Goal: Task Accomplishment & Management: Manage account settings

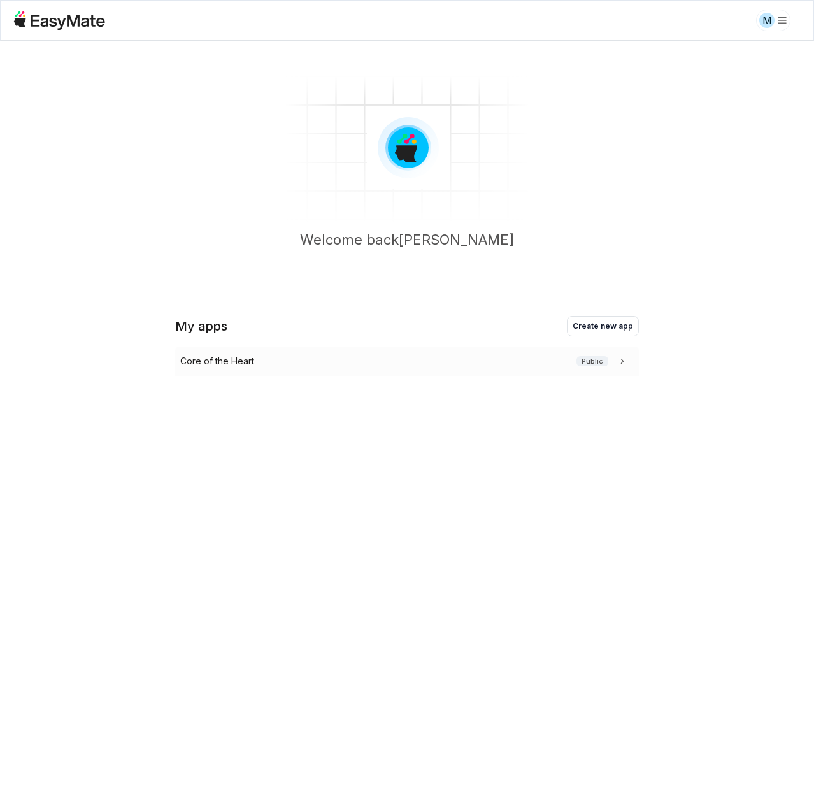
click at [623, 355] on icon at bounding box center [622, 361] width 13 height 13
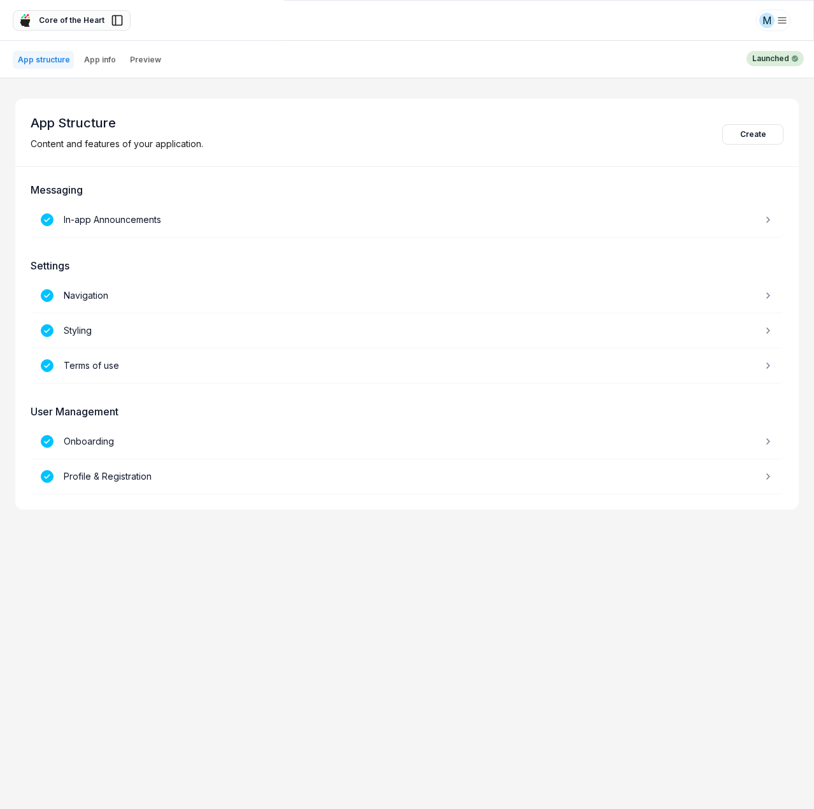
click at [112, 24] on icon at bounding box center [117, 20] width 13 height 13
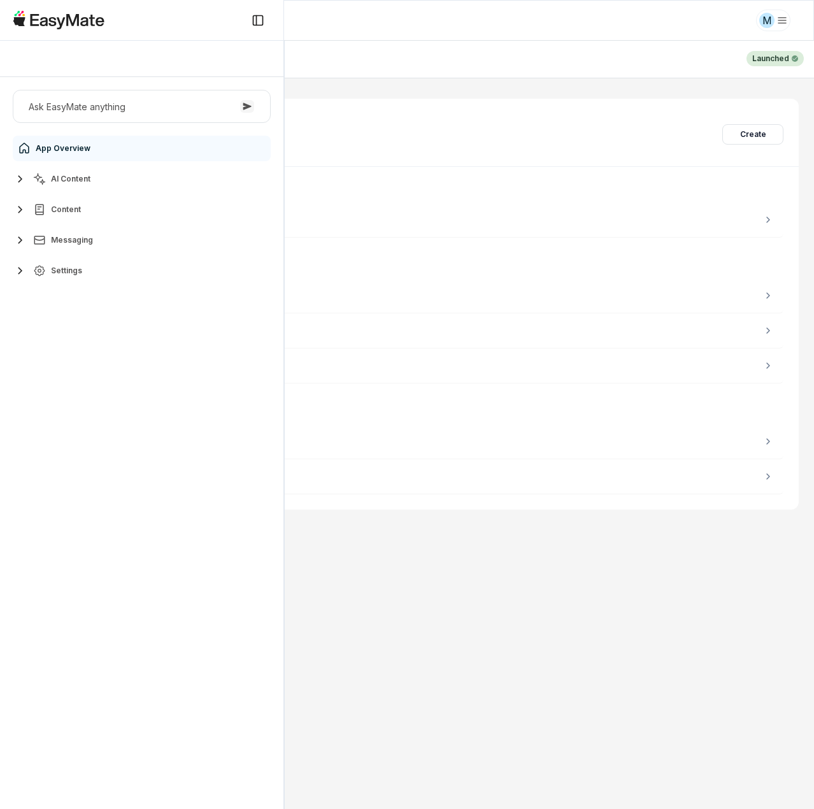
click at [90, 178] on button "AI Content" at bounding box center [142, 178] width 258 height 25
click at [96, 213] on link "Agents 2" at bounding box center [149, 209] width 238 height 25
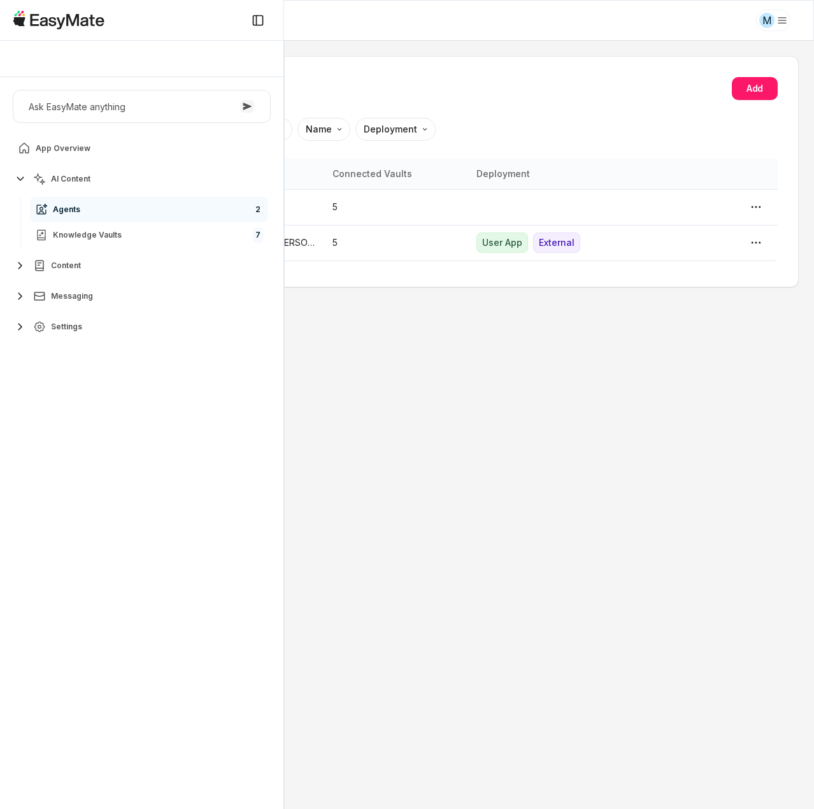
click at [401, 54] on div "Agents Add Sort by: default Direction Name Deployment Name Description Connecte…" at bounding box center [407, 425] width 814 height 768
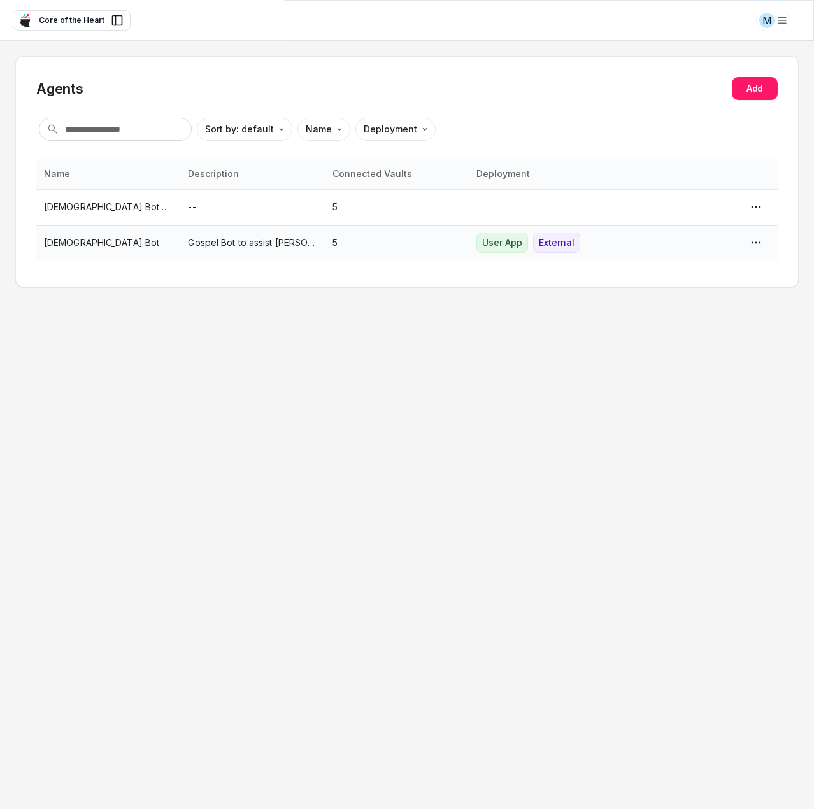
click at [279, 250] on td "Gospel Bot to assist [PERSON_NAME] and the COTH team." at bounding box center [252, 243] width 144 height 36
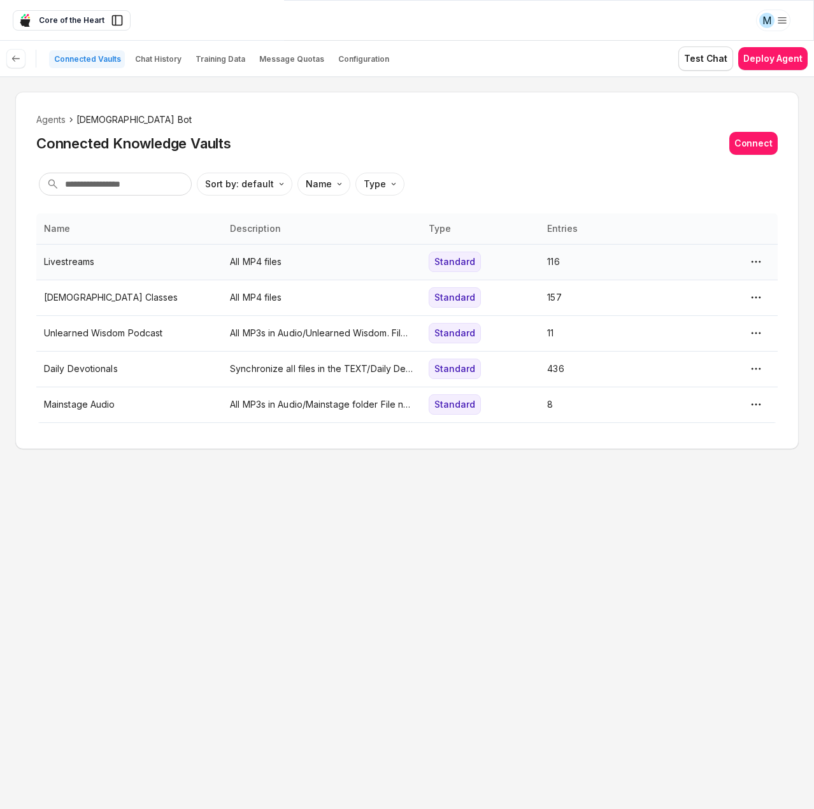
click at [151, 267] on p "Livestreams" at bounding box center [129, 262] width 171 height 14
click at [287, 257] on html "M Core of the Heart Ask EasyMate anything App Overview AI Content Agents 2 Know…" at bounding box center [407, 404] width 814 height 809
click at [247, 263] on p "All MP4 files" at bounding box center [321, 262] width 183 height 14
click at [247, 263] on html "M Core of the Heart Ask EasyMate anything App Overview AI Content Agents 2 Know…" at bounding box center [407, 404] width 814 height 809
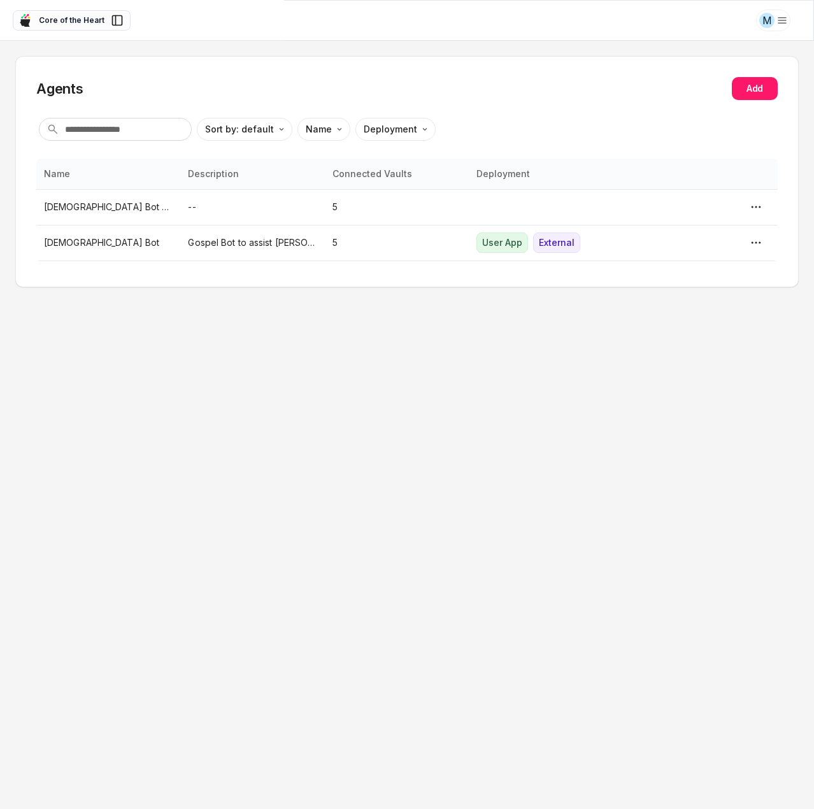
click at [46, 17] on span "Core of the Heart" at bounding box center [72, 20] width 66 height 11
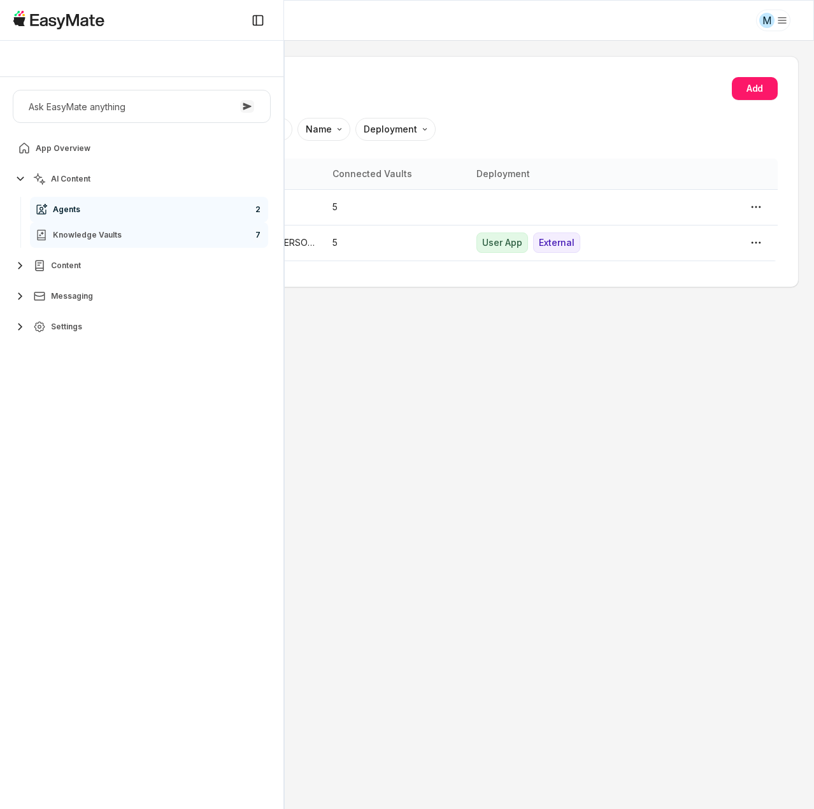
click at [69, 234] on span "Knowledge Vaults" at bounding box center [87, 235] width 69 height 10
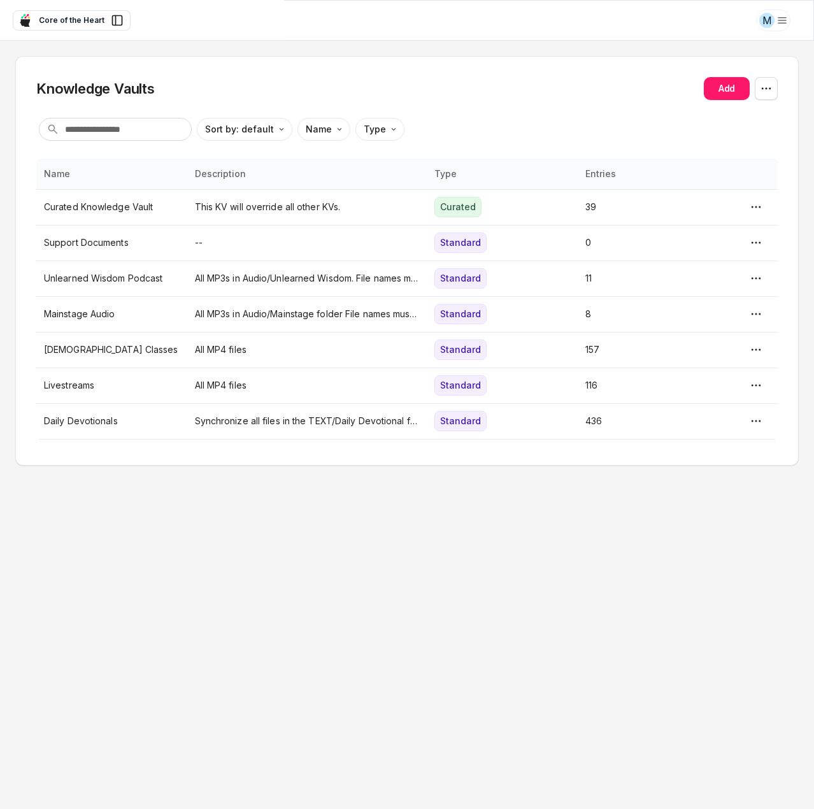
click at [500, 94] on div "Knowledge Vaults Add" at bounding box center [407, 88] width 742 height 23
click at [131, 383] on p "Livestreams" at bounding box center [112, 385] width 136 height 14
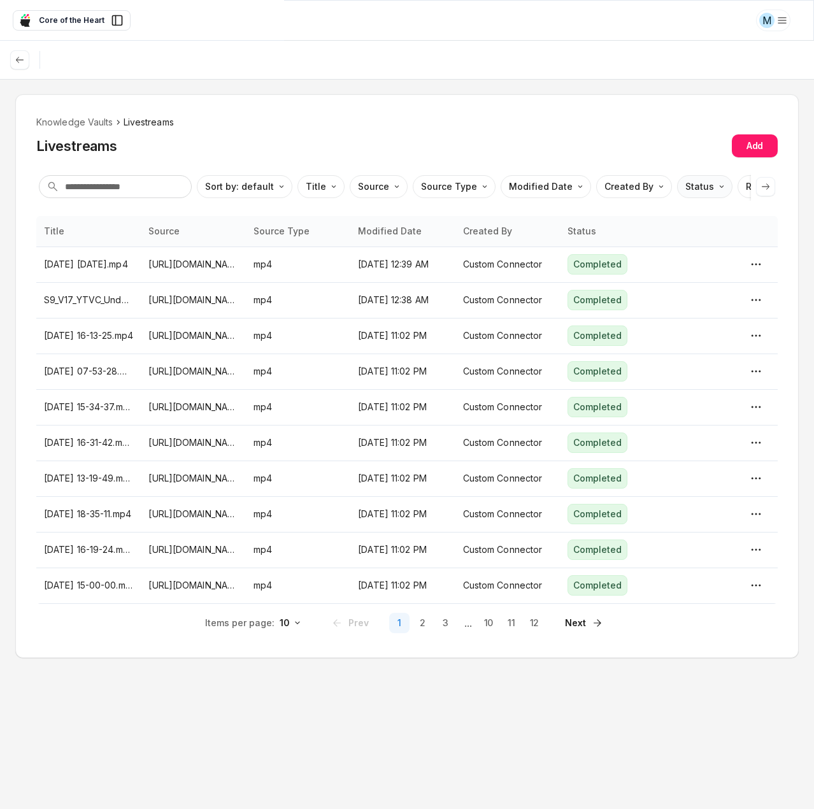
click at [697, 193] on html "M Core of the Heart Ask EasyMate anything App Overview AI Content Agents 2 Know…" at bounding box center [407, 404] width 814 height 809
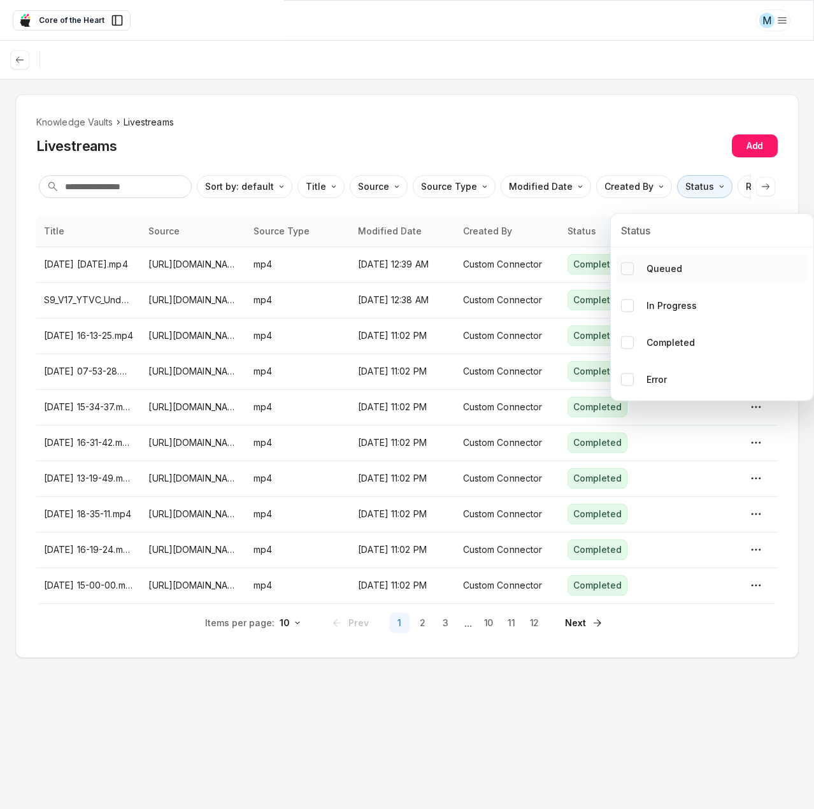
click at [634, 267] on div "Queued" at bounding box center [651, 269] width 61 height 14
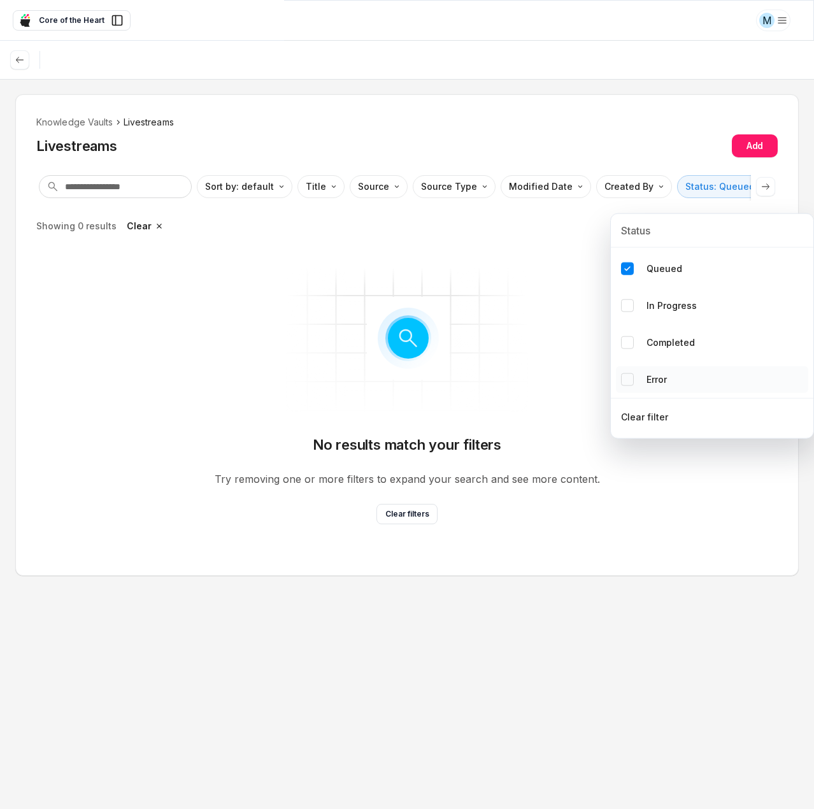
click at [628, 382] on button "Error" at bounding box center [627, 379] width 13 height 13
click at [650, 126] on html "M Core of the Heart Ask EasyMate anything App Overview AI Content Agents 2 Know…" at bounding box center [407, 404] width 814 height 809
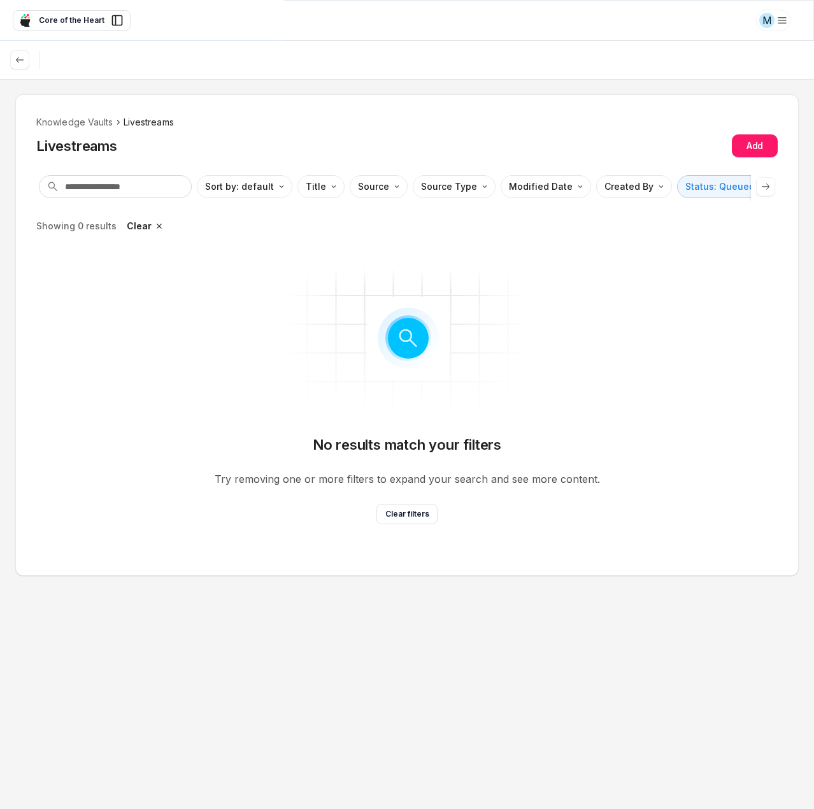
click at [133, 123] on span "Livestreams" at bounding box center [149, 122] width 50 height 14
click at [767, 185] on icon at bounding box center [766, 187] width 10 height 10
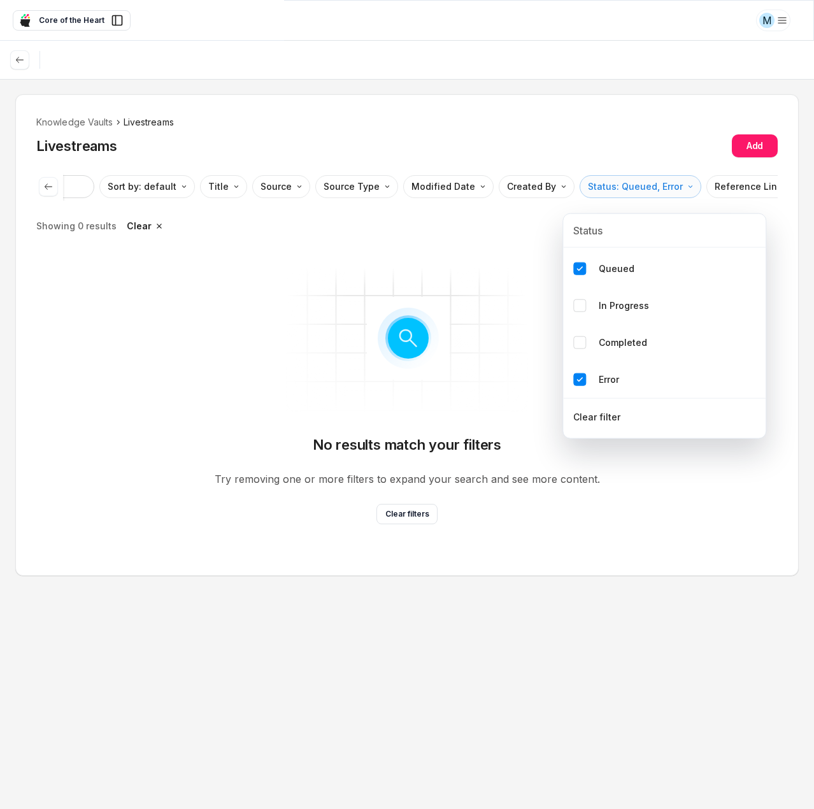
click at [674, 186] on html "M Core of the Heart Ask EasyMate anything App Overview AI Content Agents 2 Know…" at bounding box center [407, 404] width 814 height 809
click at [596, 414] on div "Clear filter" at bounding box center [596, 417] width 47 height 14
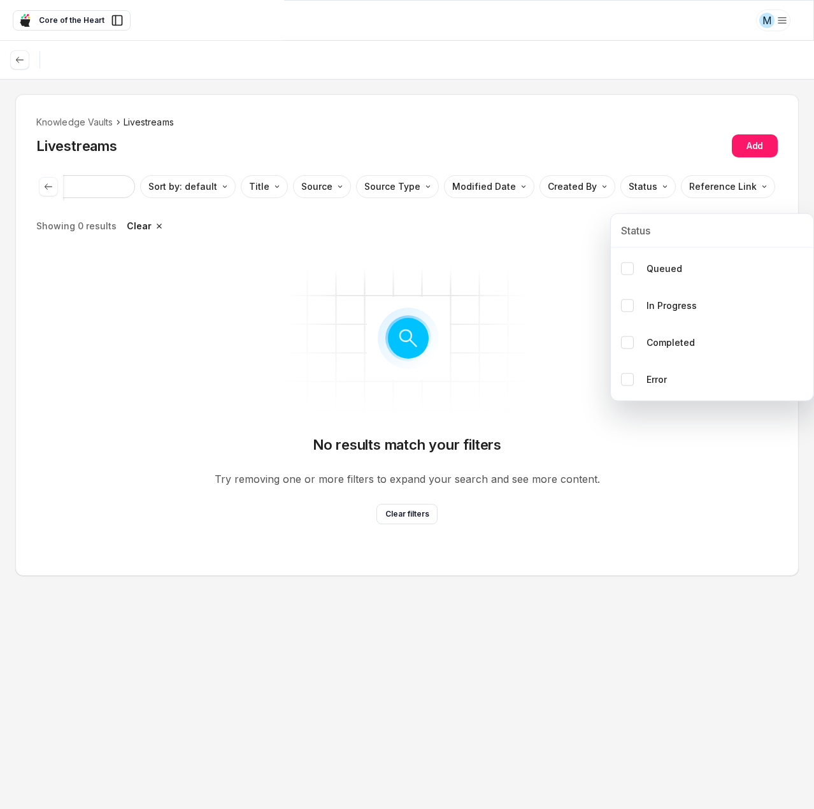
scroll to position [0, 33]
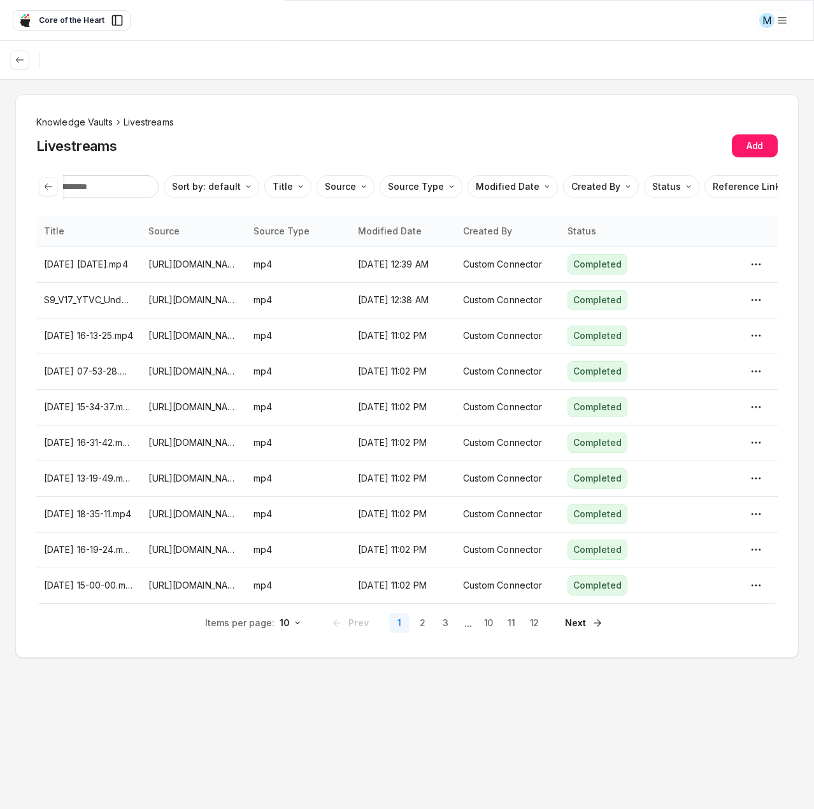
click at [85, 126] on li "Knowledge Vaults" at bounding box center [74, 122] width 77 height 14
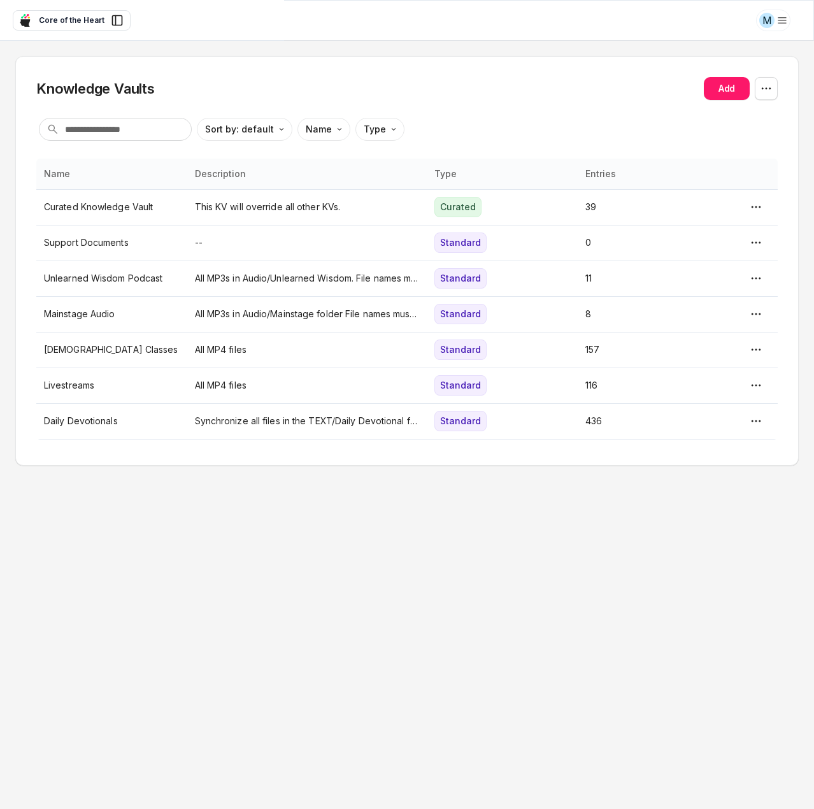
drag, startPoint x: 184, startPoint y: 349, endPoint x: 107, endPoint y: 493, distance: 163.3
click at [112, 506] on div "Knowledge Vaults Add Sort by: default Direction Name Type Name Description Type…" at bounding box center [407, 425] width 814 height 768
click at [81, 350] on p "[DEMOGRAPHIC_DATA] Classes" at bounding box center [112, 350] width 136 height 14
click at [83, 387] on p "Livestreams" at bounding box center [112, 385] width 136 height 14
click at [74, 388] on p "Livestreams" at bounding box center [112, 385] width 136 height 14
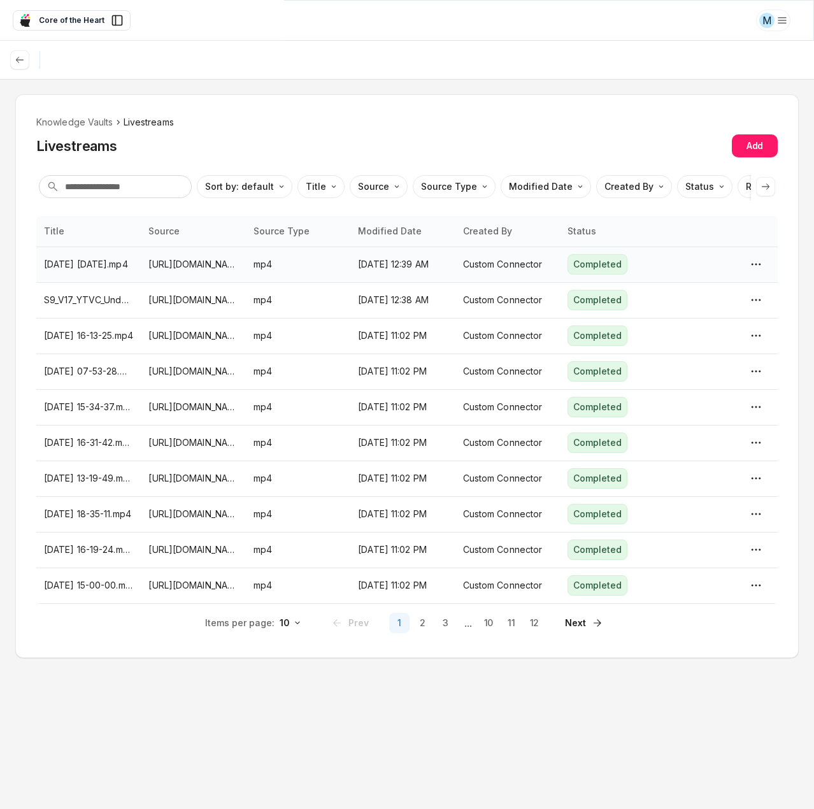
click at [181, 264] on p "https://drive.google.com/file/d/1oDhbmCBC-p64_zWln_bYK4mnqpyW5Y2b/view?usp=driv…" at bounding box center [192, 264] width 89 height 14
click at [142, 227] on html "M Core of the Heart Ask EasyMate anything App Overview AI Content Agents 2 Know…" at bounding box center [407, 404] width 814 height 809
click at [109, 264] on p "2025-06-12 12-21-35.mp4" at bounding box center [88, 264] width 89 height 14
click at [244, 118] on ol "Knowledge Vaults Livestreams" at bounding box center [407, 122] width 742 height 14
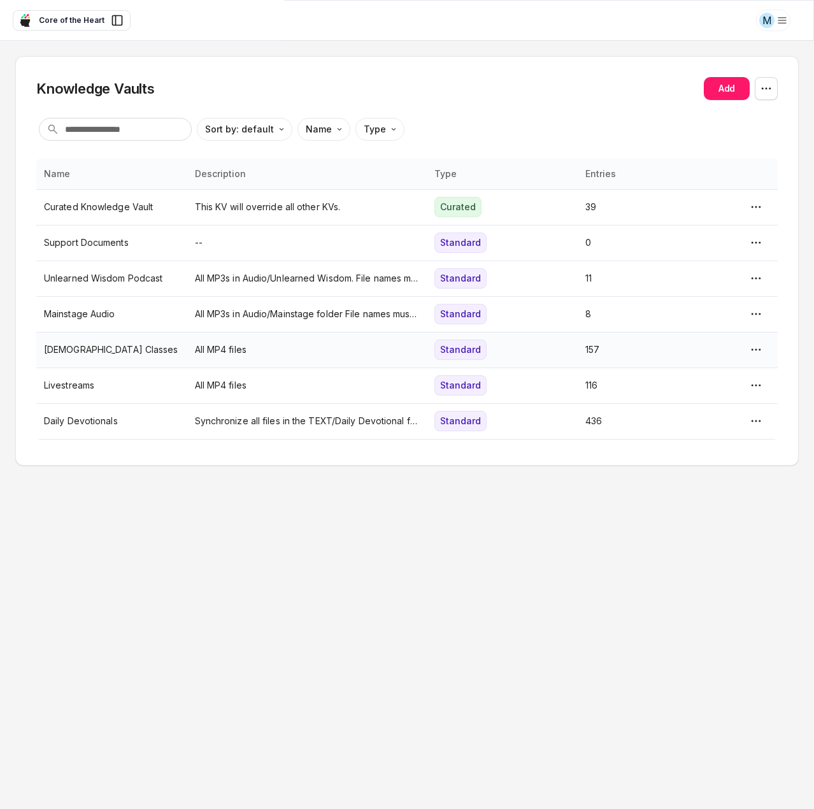
click at [80, 349] on p "[DEMOGRAPHIC_DATA] Classes" at bounding box center [112, 350] width 136 height 14
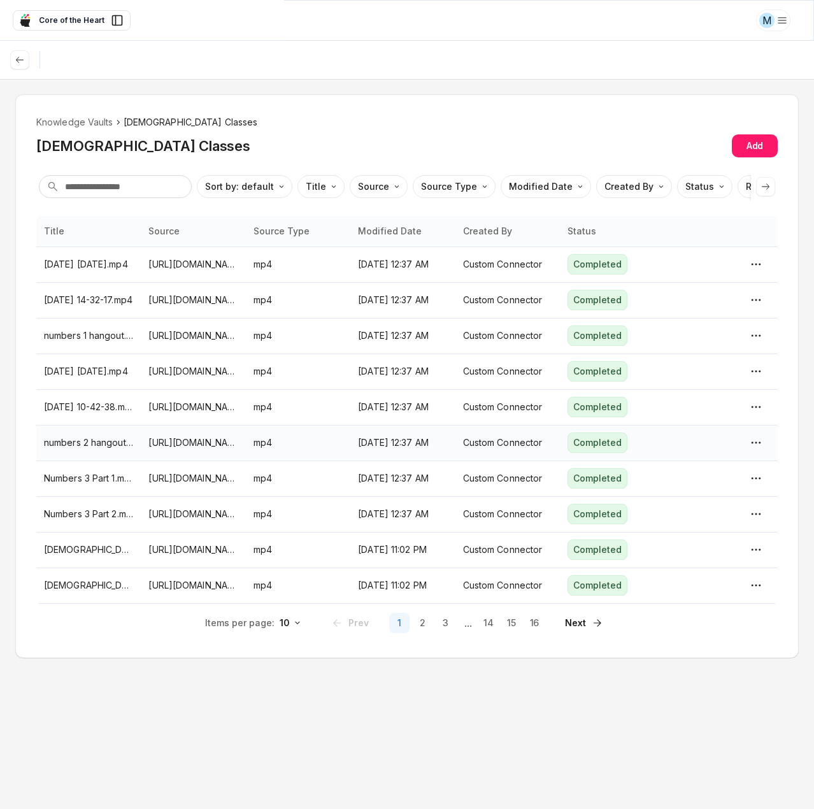
drag, startPoint x: 357, startPoint y: 445, endPoint x: 366, endPoint y: 444, distance: 9.6
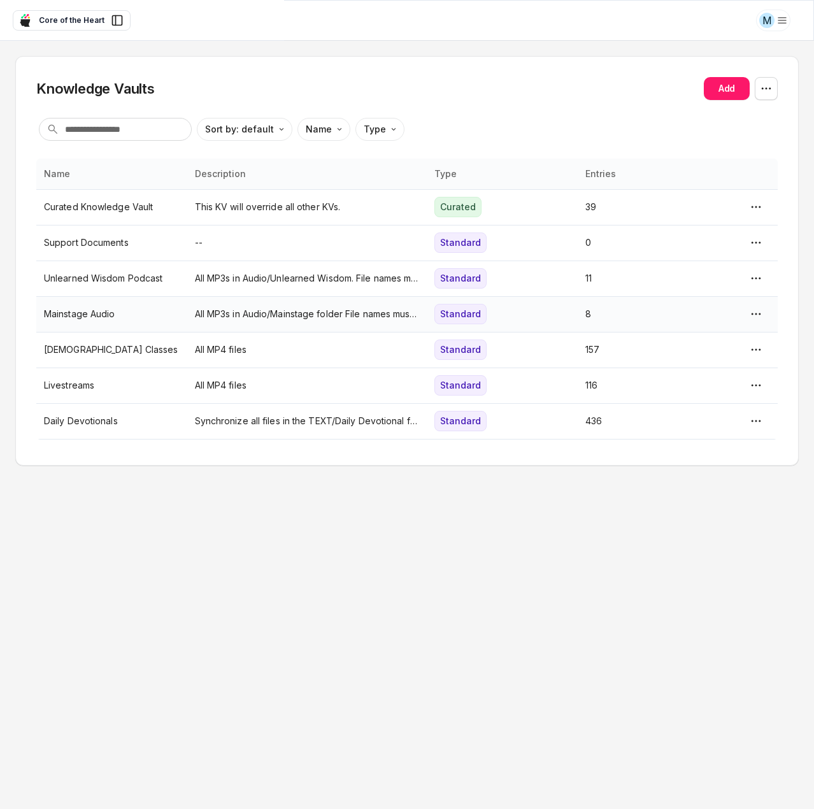
click at [82, 316] on p "Mainstage Audio" at bounding box center [112, 314] width 136 height 14
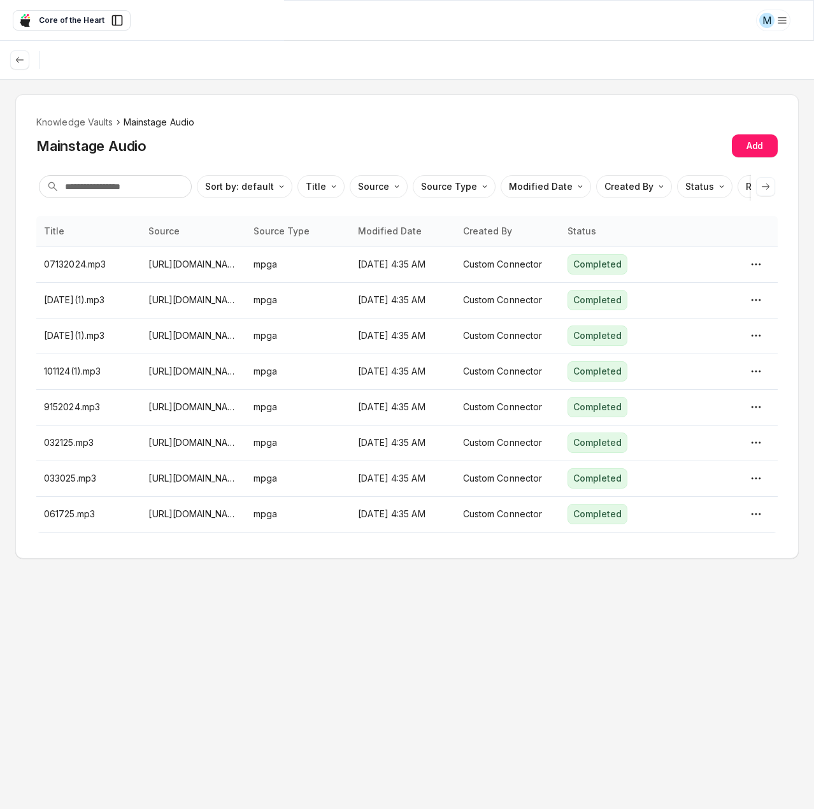
click at [505, 104] on div "Knowledge Vaults Mainstage Audio Mainstage Audio Add Sort by: default Direction…" at bounding box center [407, 326] width 784 height 465
click at [43, 21] on span "Core of the Heart" at bounding box center [72, 20] width 66 height 11
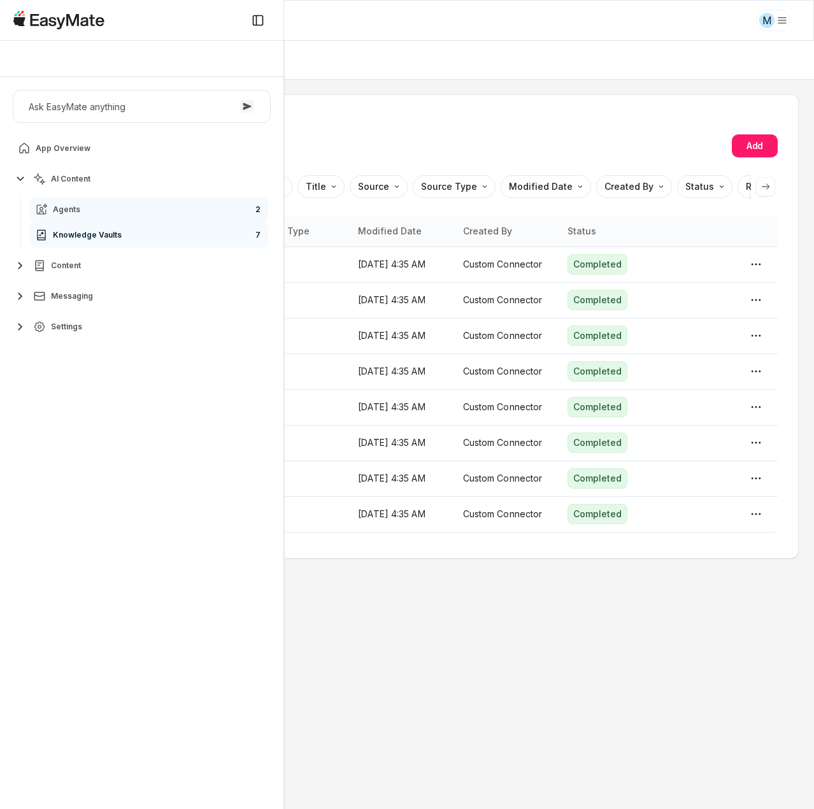
click at [71, 214] on span "Agents" at bounding box center [66, 210] width 27 height 10
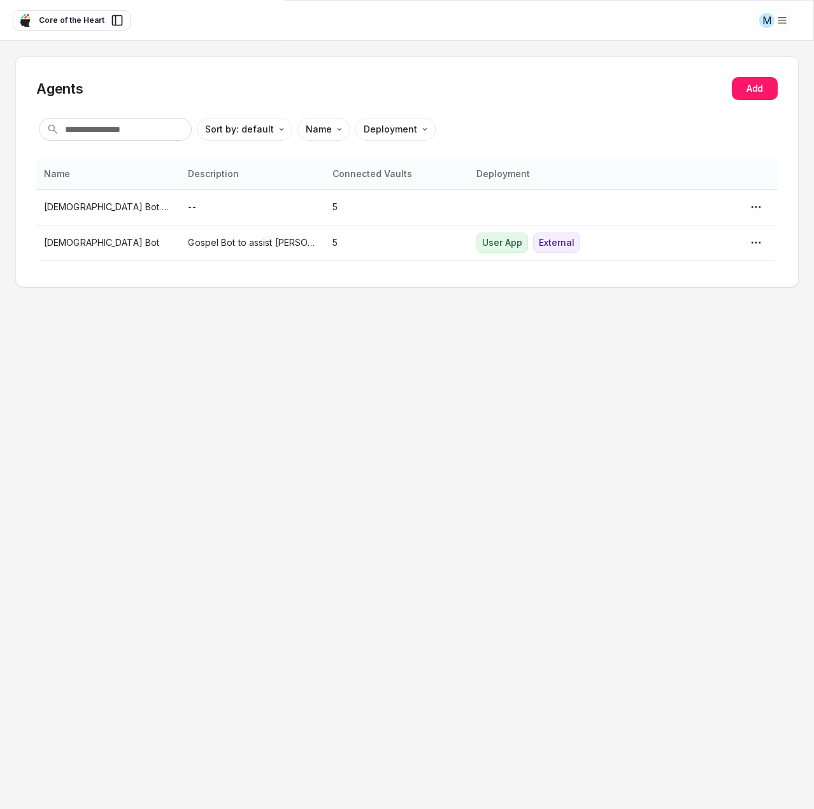
click at [416, 356] on div "Agents Add Sort by: default Direction Name Deployment Name Description Connecte…" at bounding box center [407, 425] width 814 height 768
click at [133, 241] on p "[DEMOGRAPHIC_DATA] Bot" at bounding box center [108, 243] width 129 height 14
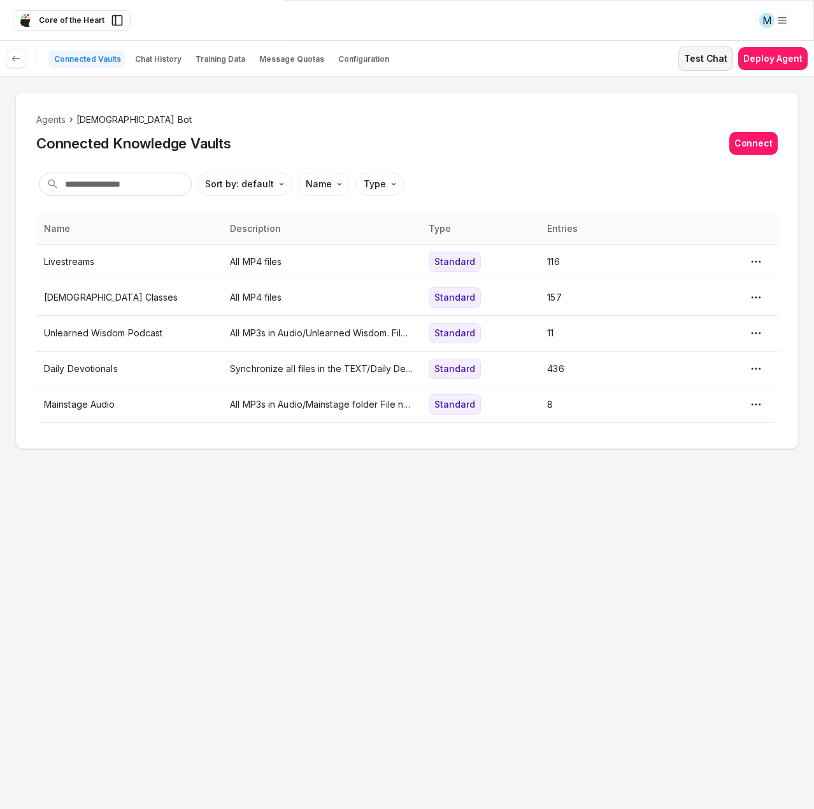
click at [703, 58] on button "Test Chat" at bounding box center [706, 59] width 55 height 24
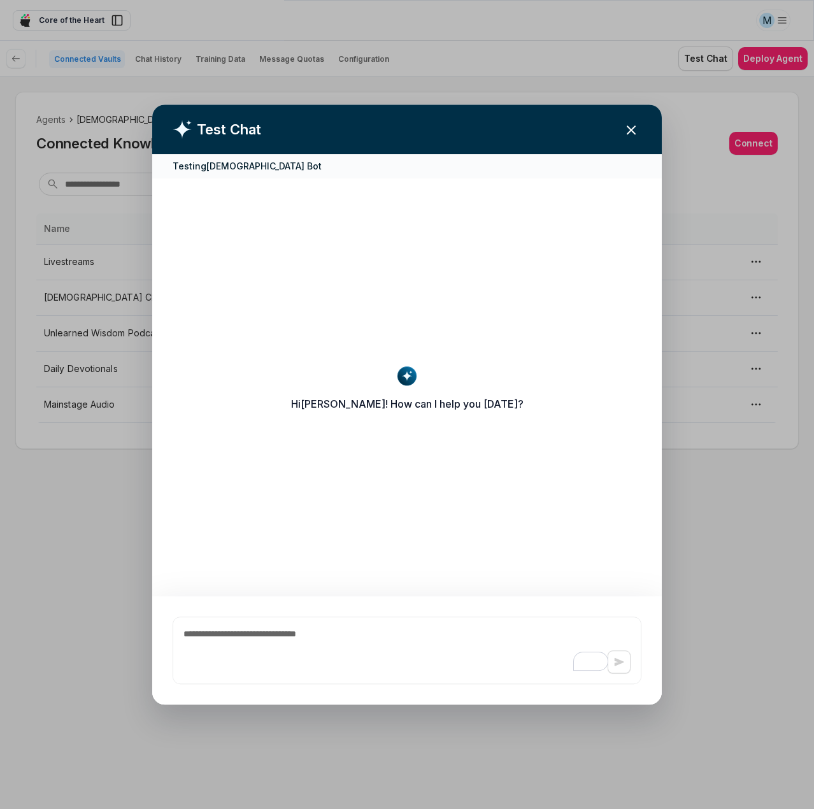
click at [640, 126] on h2 "Test Chat" at bounding box center [407, 129] width 510 height 50
click at [635, 131] on icon "button" at bounding box center [631, 129] width 15 height 15
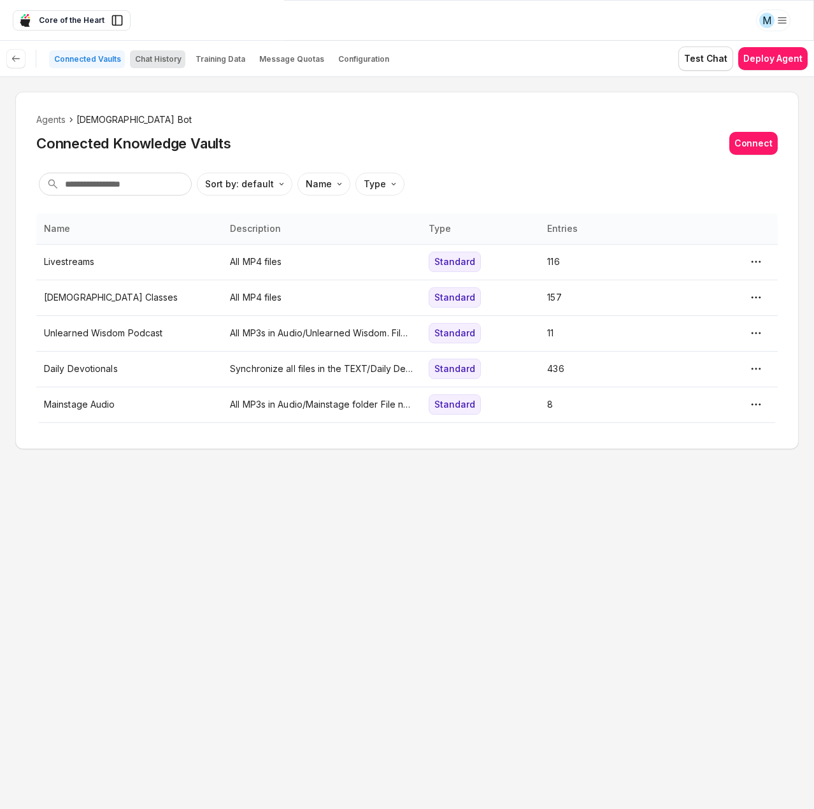
click at [154, 57] on p "Chat History" at bounding box center [158, 59] width 47 height 10
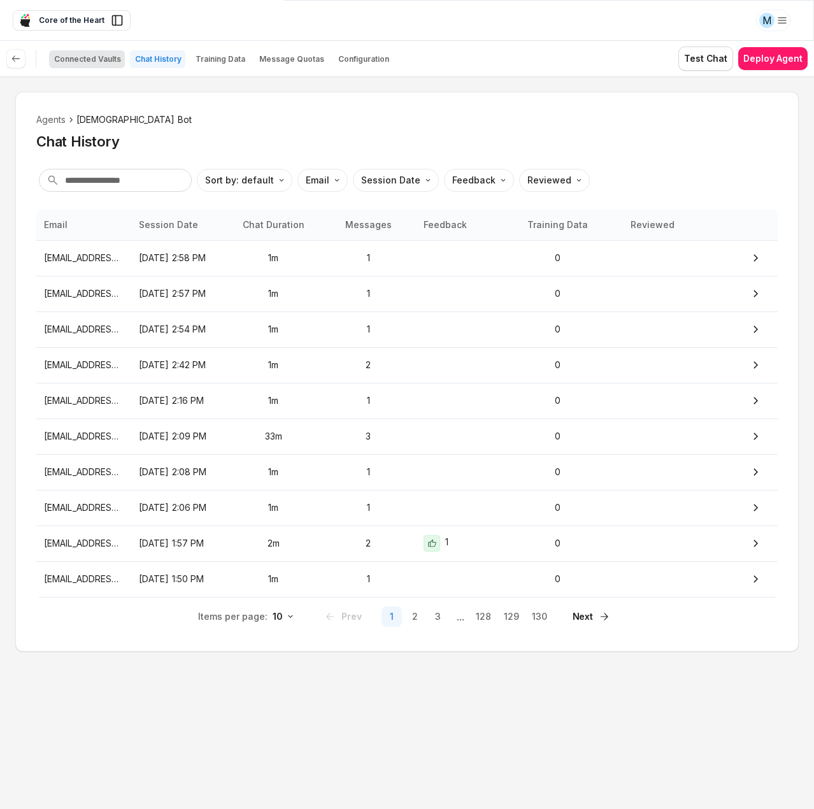
click at [98, 54] on p "Connected Vaults" at bounding box center [87, 59] width 67 height 10
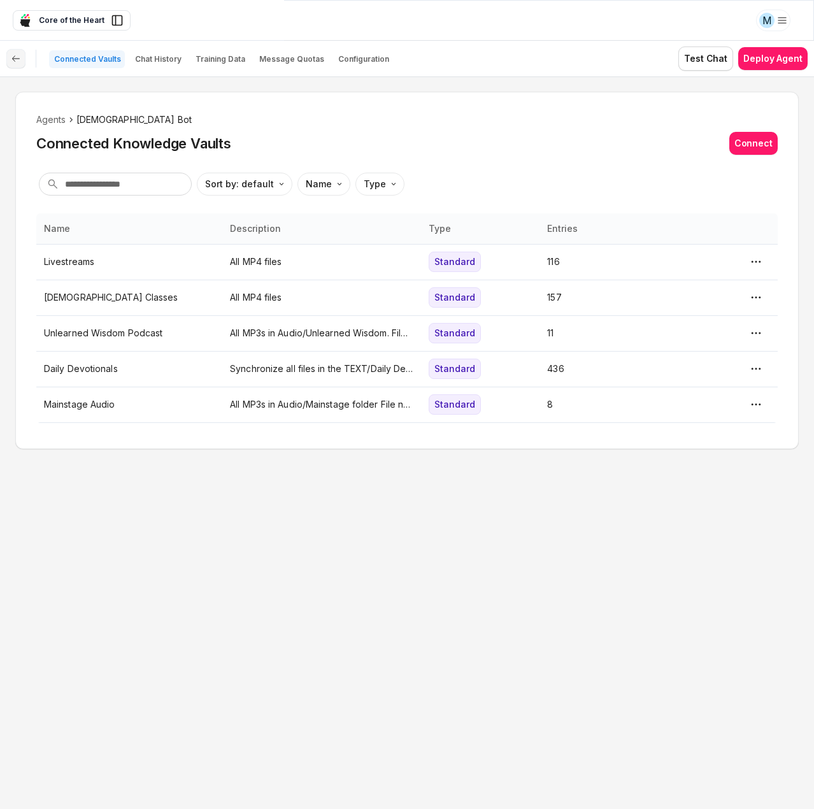
click at [20, 58] on button at bounding box center [15, 58] width 19 height 19
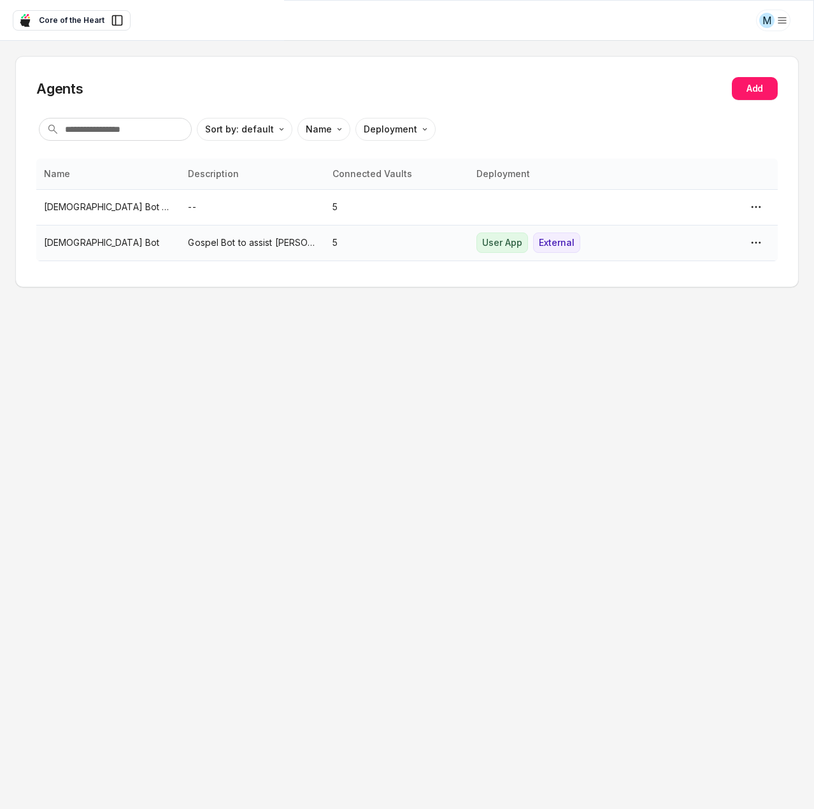
click at [55, 237] on p "[DEMOGRAPHIC_DATA] Bot" at bounding box center [108, 243] width 129 height 14
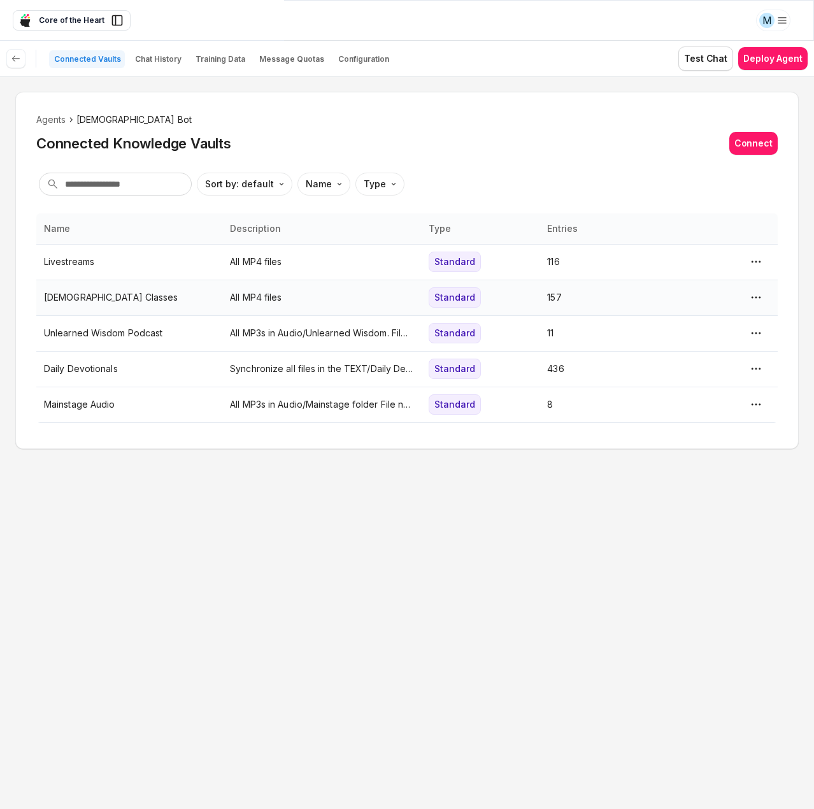
click at [270, 298] on p "All MP4 files" at bounding box center [321, 298] width 183 height 14
click at [401, 305] on html "M Core of the Heart Ask EasyMate anything App Overview AI Content Agents 2 Know…" at bounding box center [407, 404] width 814 height 809
click at [19, 54] on icon at bounding box center [16, 59] width 10 height 10
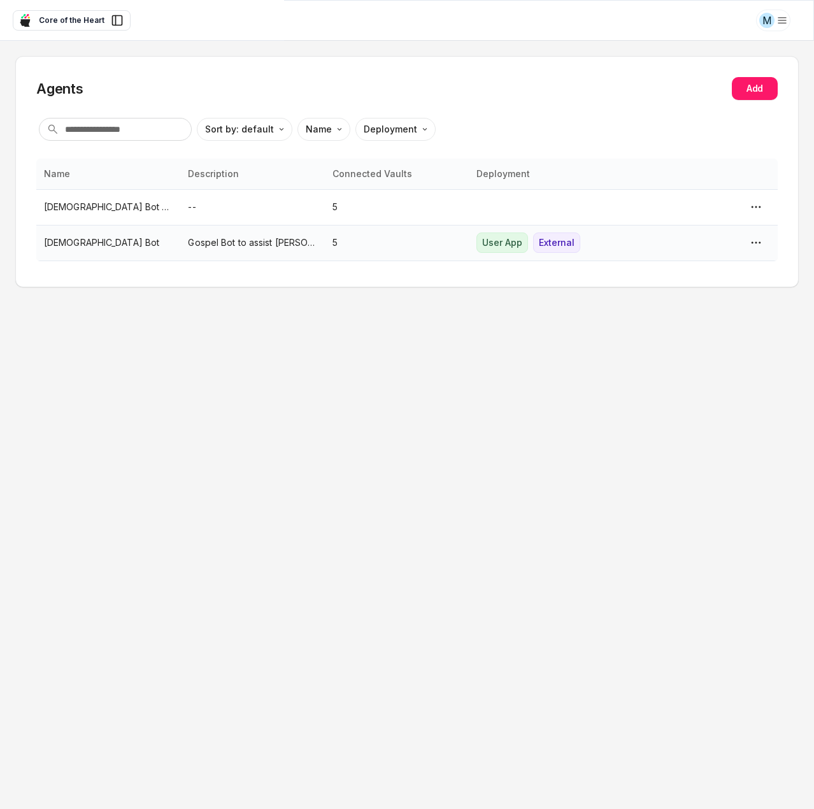
click at [124, 247] on p "[DEMOGRAPHIC_DATA] Bot" at bounding box center [108, 243] width 129 height 14
click at [88, 18] on span "Core of the Heart" at bounding box center [72, 20] width 66 height 11
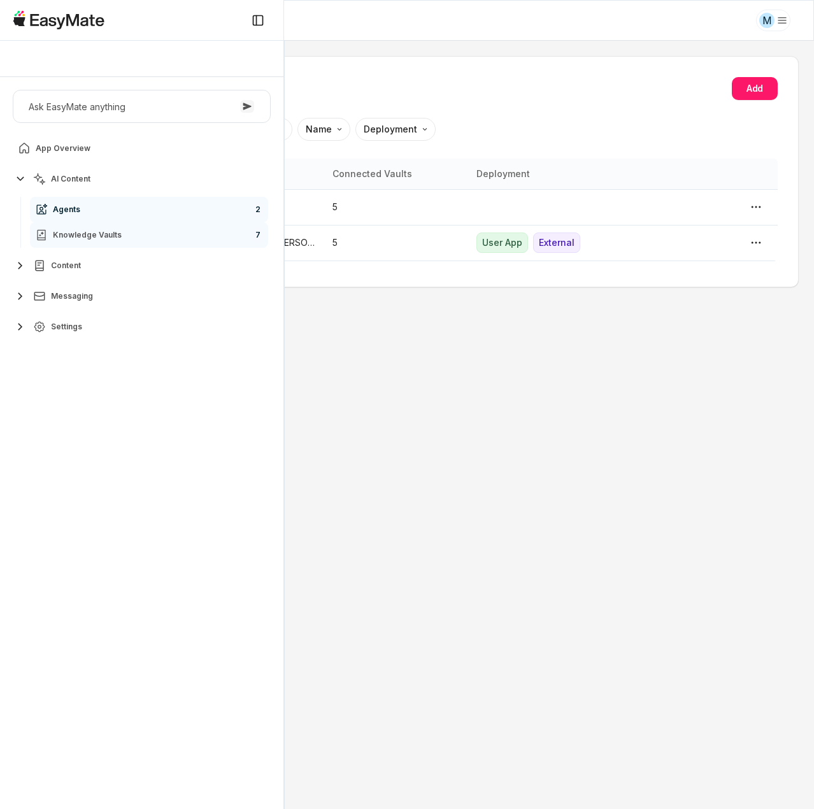
click at [82, 236] on span "Knowledge Vaults" at bounding box center [87, 235] width 69 height 10
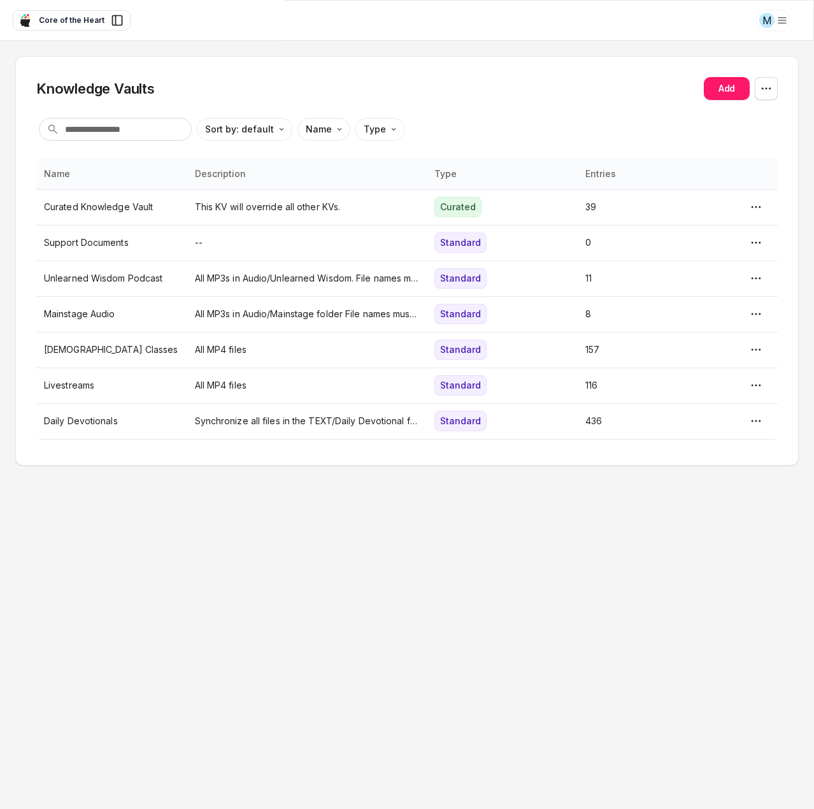
drag, startPoint x: 494, startPoint y: 100, endPoint x: 431, endPoint y: 150, distance: 80.3
click at [494, 100] on div "Knowledge Vaults Add Sort by: default Direction Name Type" at bounding box center [407, 110] width 742 height 66
click at [251, 278] on p "All MP3s in Audio/Unlearned Wisdom. File names must end in ".mp3"" at bounding box center [307, 278] width 225 height 14
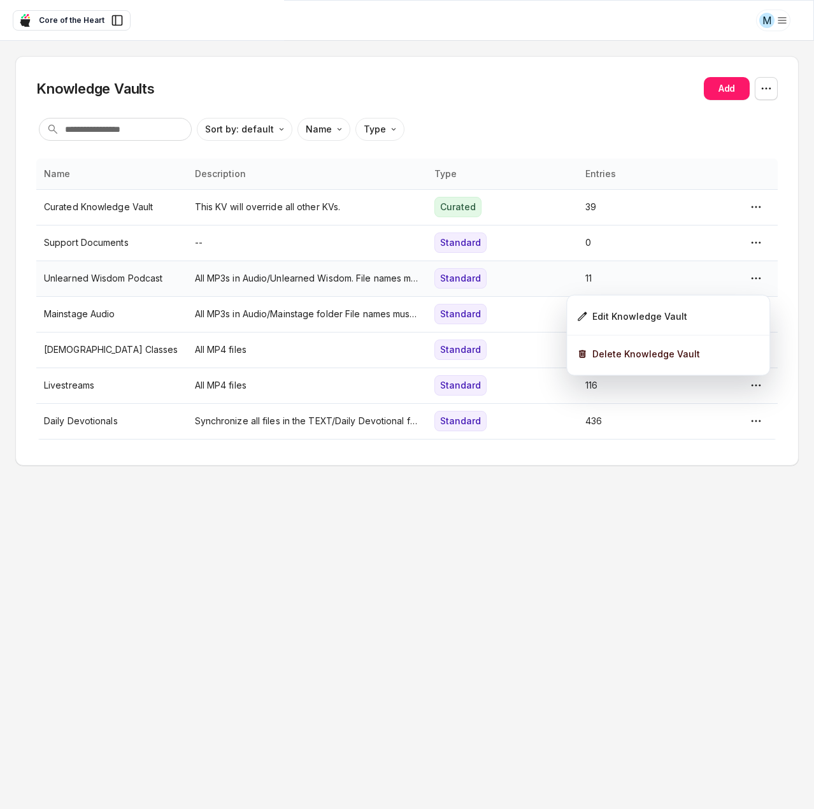
click at [760, 274] on html "M Core of the Heart Ask EasyMate anything App Overview AI Content Agents 2 Know…" at bounding box center [407, 404] width 814 height 809
click at [683, 319] on div "Edit Knowledge Vault" at bounding box center [668, 316] width 192 height 27
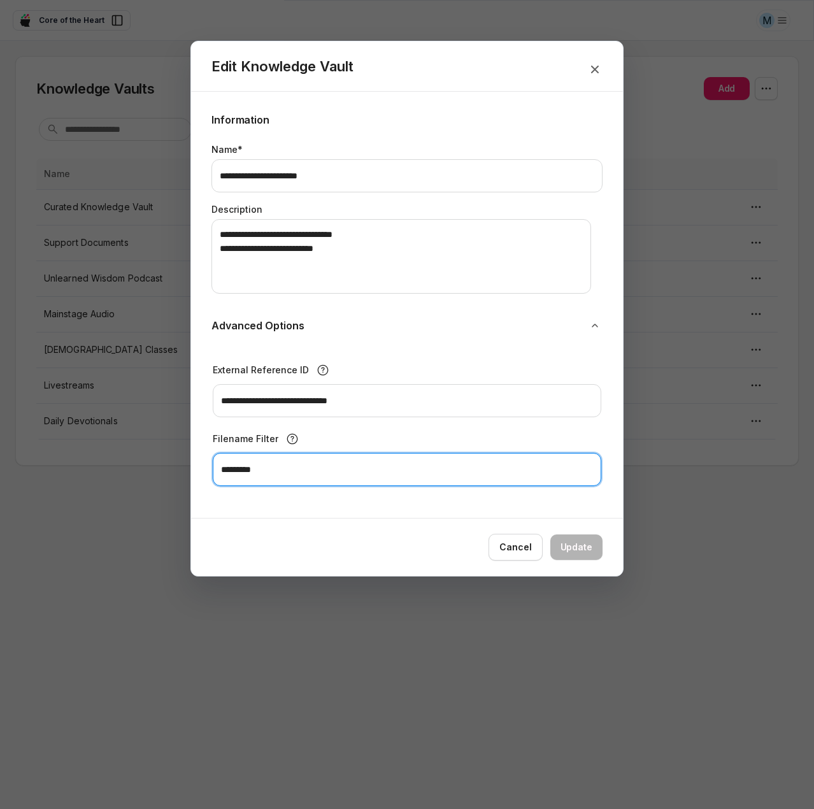
drag, startPoint x: 299, startPoint y: 475, endPoint x: 205, endPoint y: 482, distance: 95.2
click at [205, 482] on div "**********" at bounding box center [407, 305] width 432 height 426
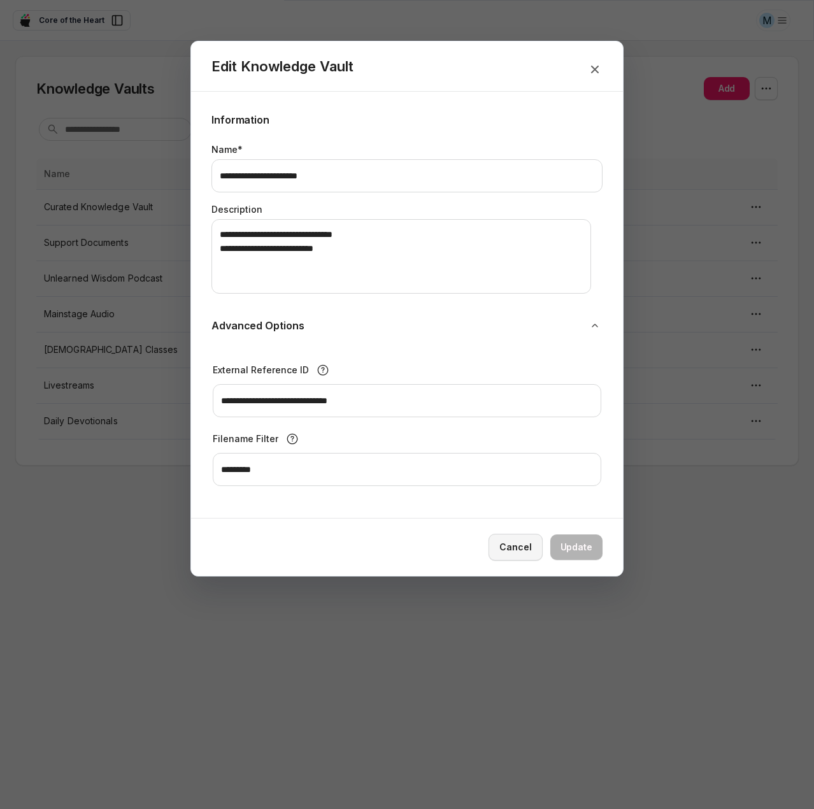
click at [512, 540] on button "Cancel" at bounding box center [516, 547] width 54 height 27
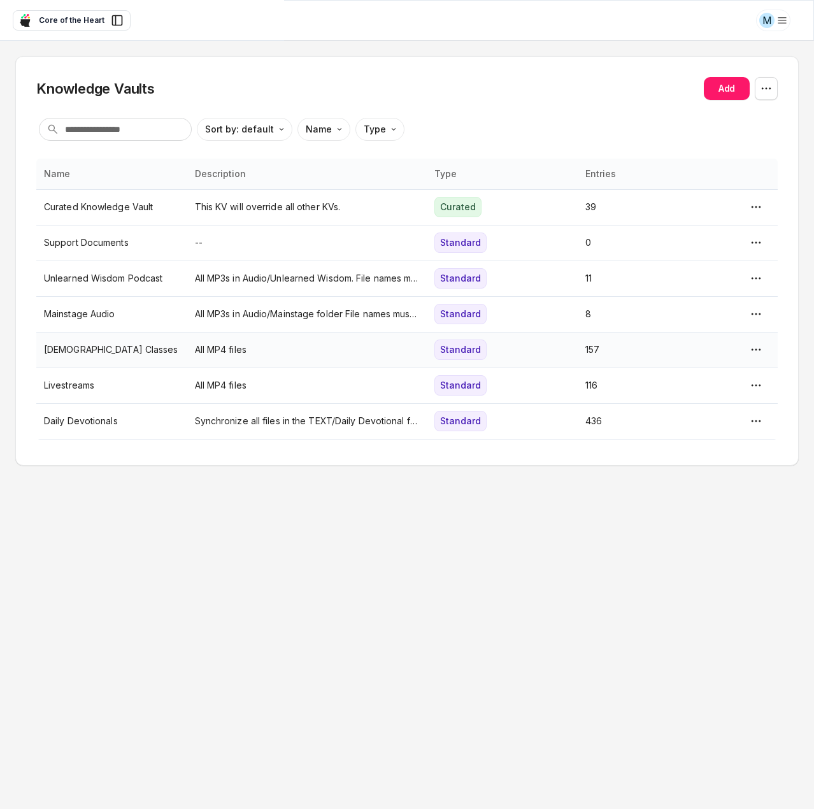
click at [234, 349] on p "All MP4 files" at bounding box center [307, 350] width 225 height 14
type textarea "*"
click at [759, 349] on html "M Core of the Heart Ask EasyMate anything App Overview AI Content Agents 2 Know…" at bounding box center [407, 404] width 814 height 809
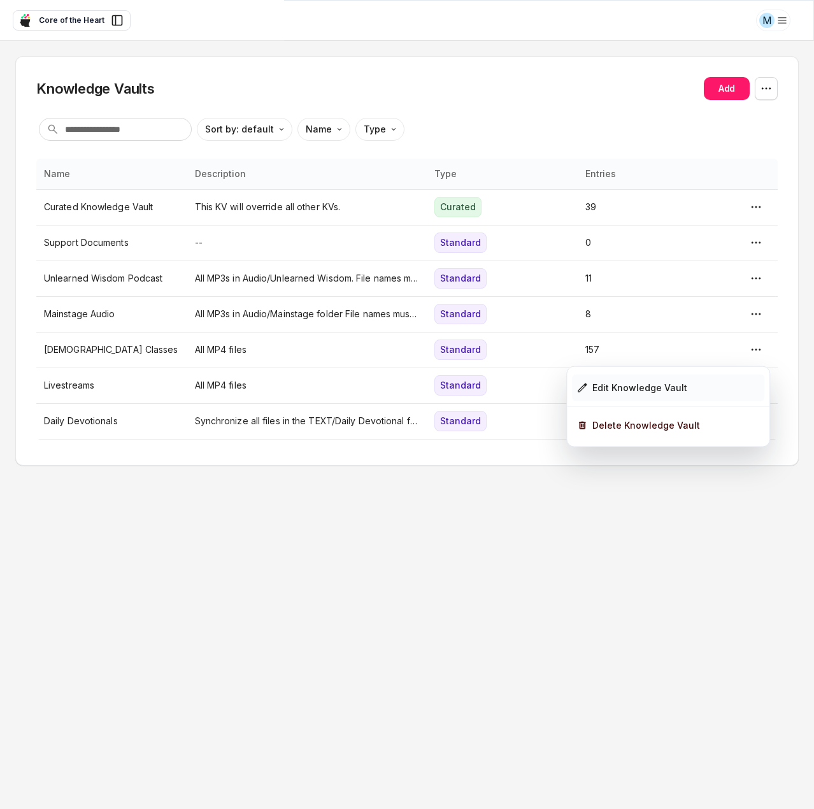
click at [674, 383] on div "Edit Knowledge Vault" at bounding box center [640, 388] width 95 height 14
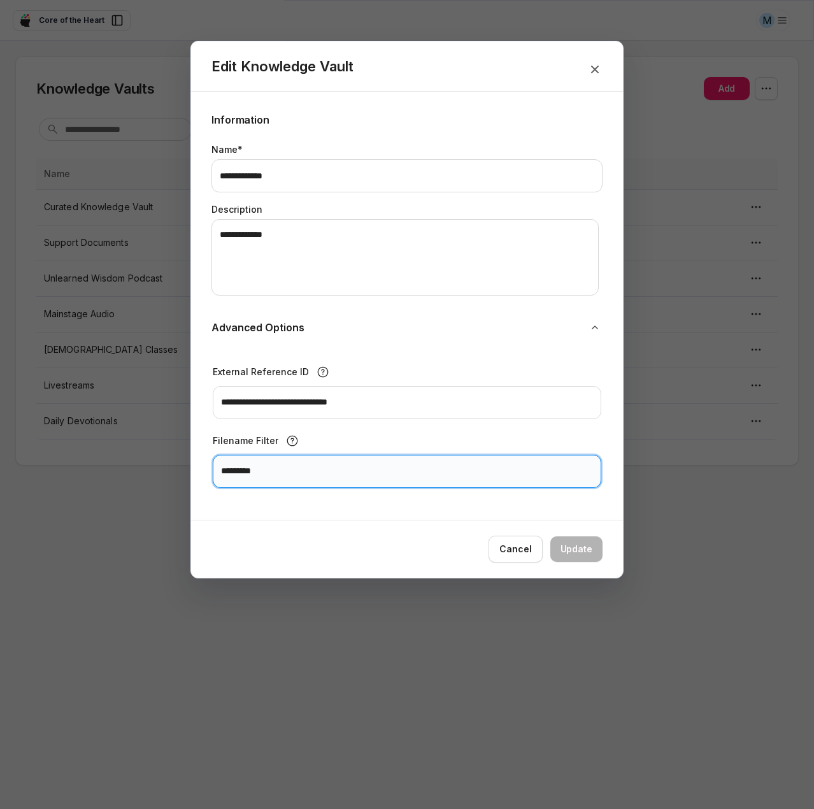
click at [273, 475] on input "*********" at bounding box center [407, 471] width 389 height 33
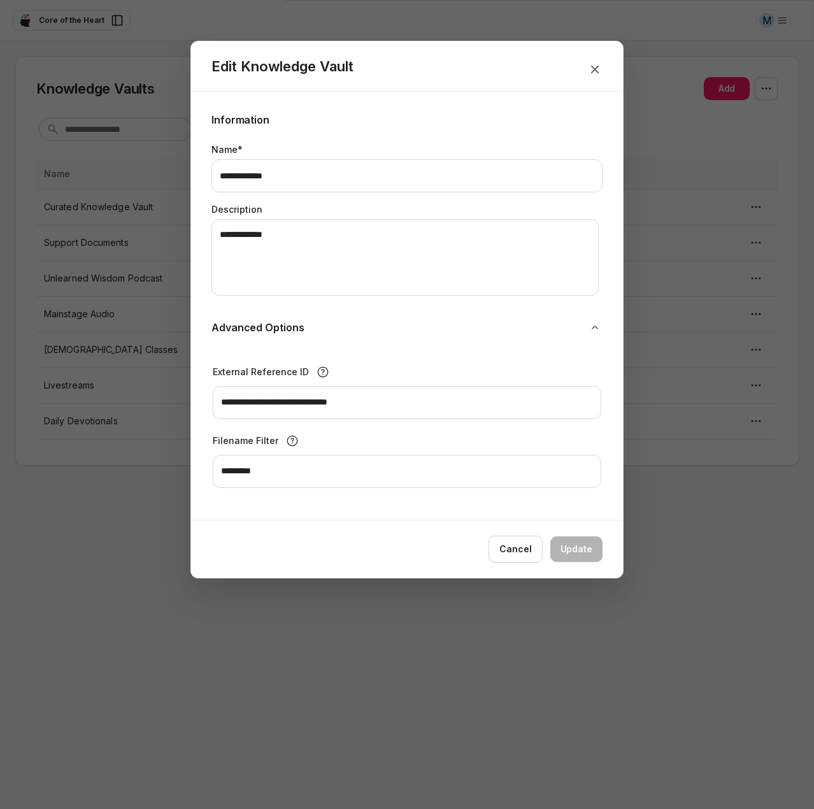
click at [361, 110] on div "**********" at bounding box center [407, 306] width 432 height 428
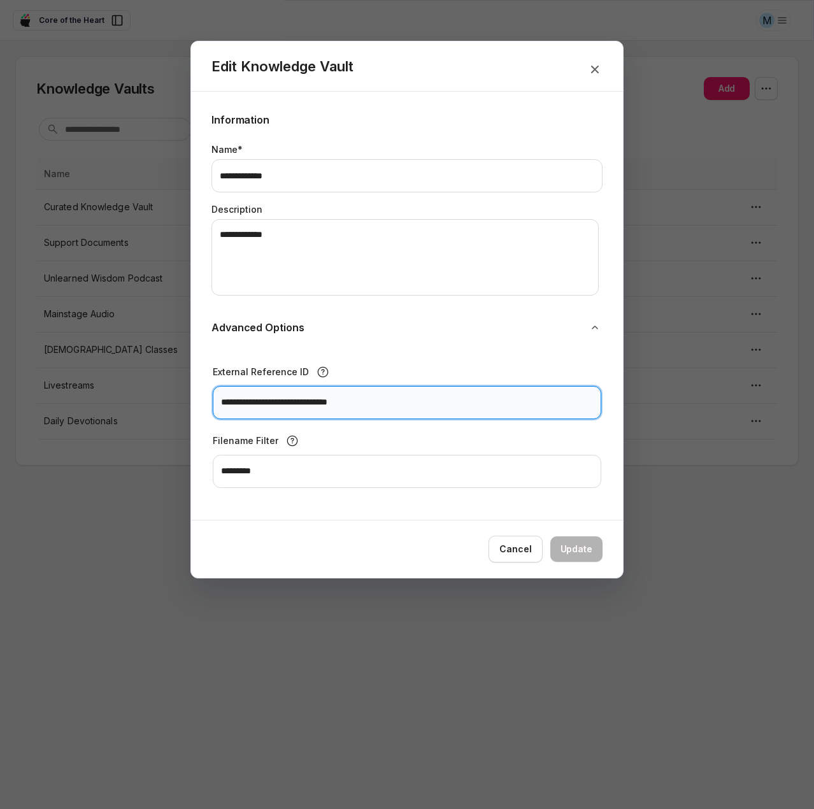
click at [308, 401] on input "**********" at bounding box center [407, 402] width 389 height 33
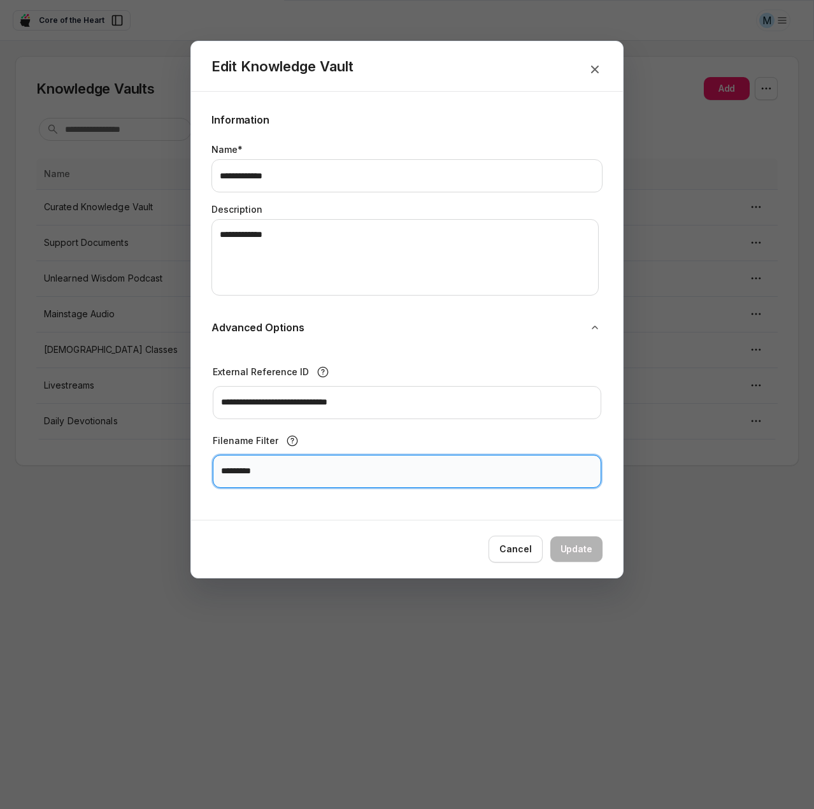
click at [259, 480] on input "*********" at bounding box center [407, 471] width 389 height 33
paste input "******"
click at [372, 476] on input "**********" at bounding box center [407, 471] width 389 height 33
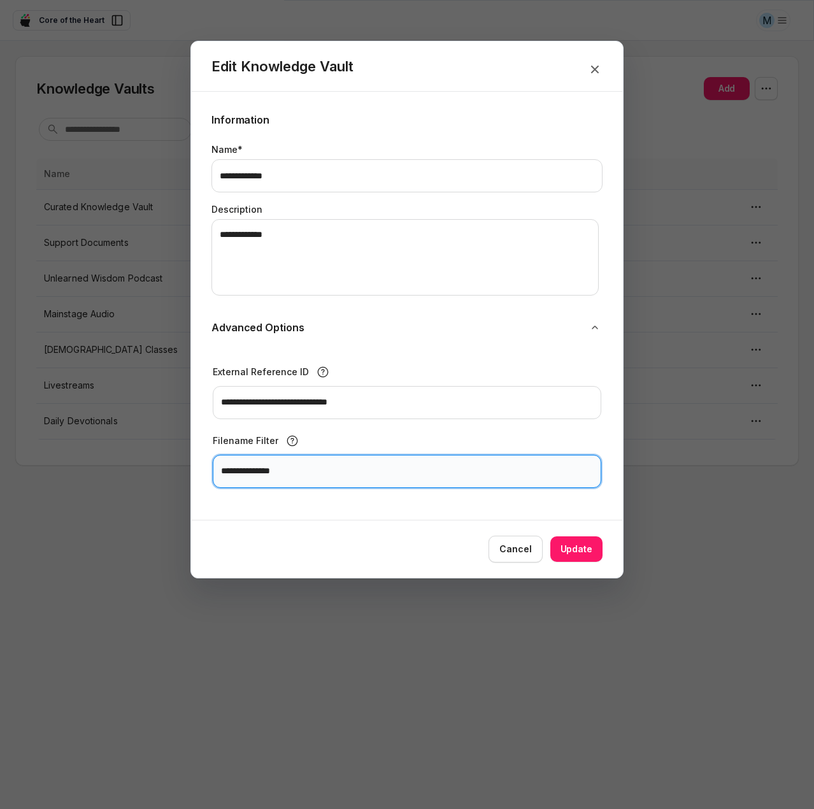
click at [372, 476] on input "**********" at bounding box center [407, 471] width 389 height 33
type input "**********"
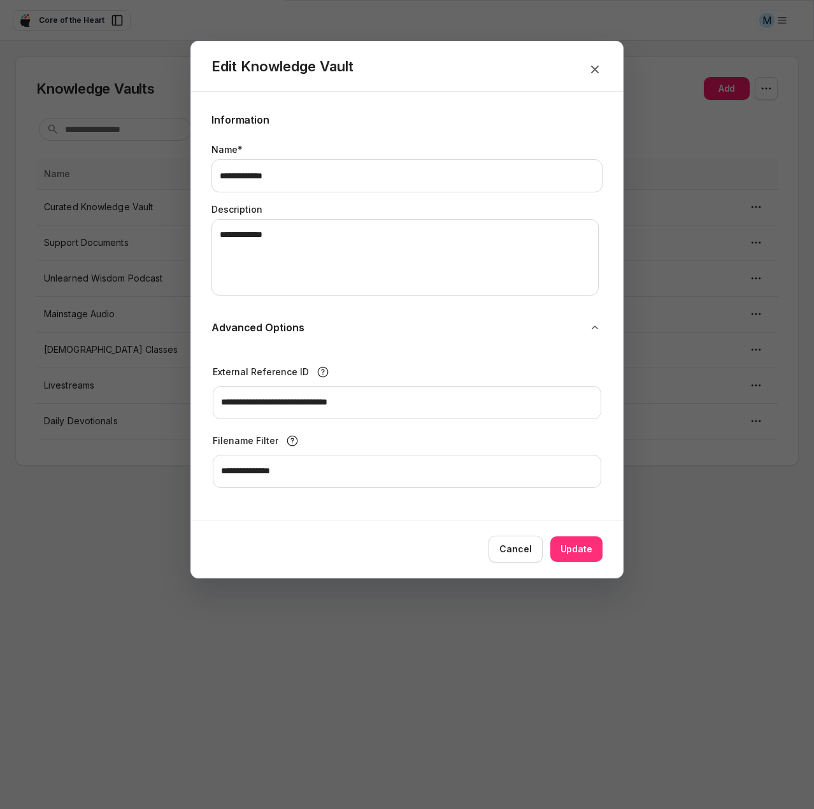
click at [573, 547] on button "Update" at bounding box center [577, 549] width 52 height 25
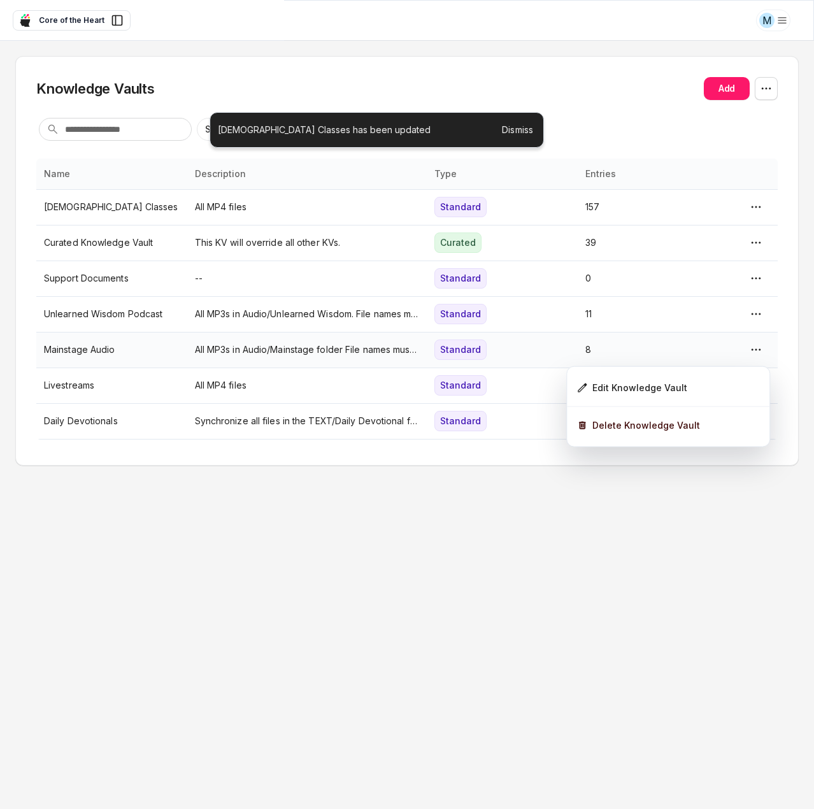
click at [757, 347] on html "M Core of the Heart Ask EasyMate anything App Overview AI Content Agents 2 Know…" at bounding box center [407, 404] width 814 height 809
click at [238, 391] on html "M Core of the Heart Ask EasyMate anything App Overview AI Content Agents 2 Know…" at bounding box center [407, 404] width 814 height 809
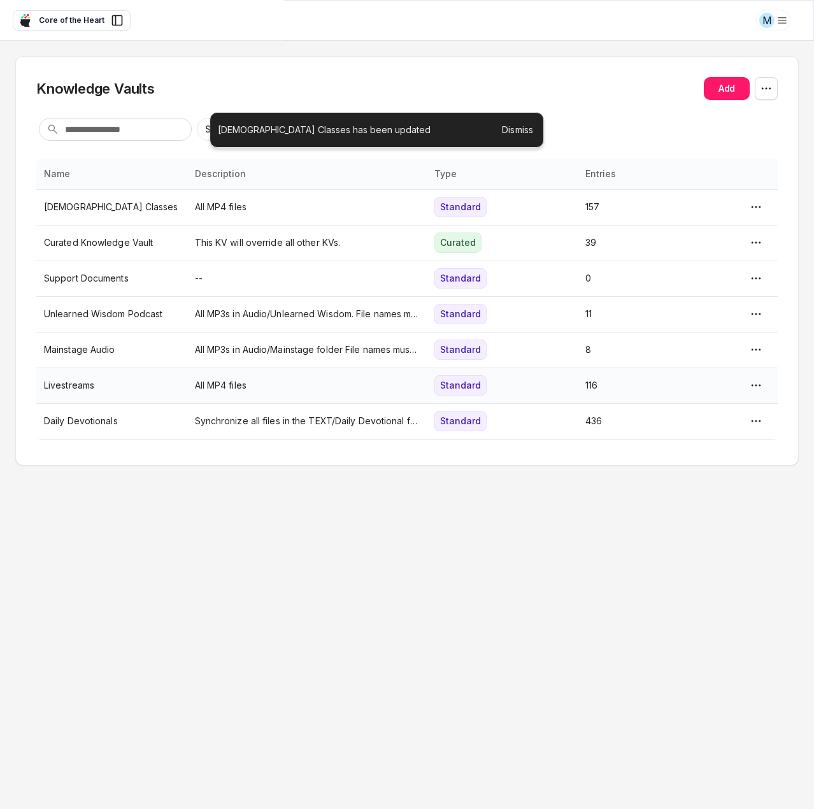
type textarea "*"
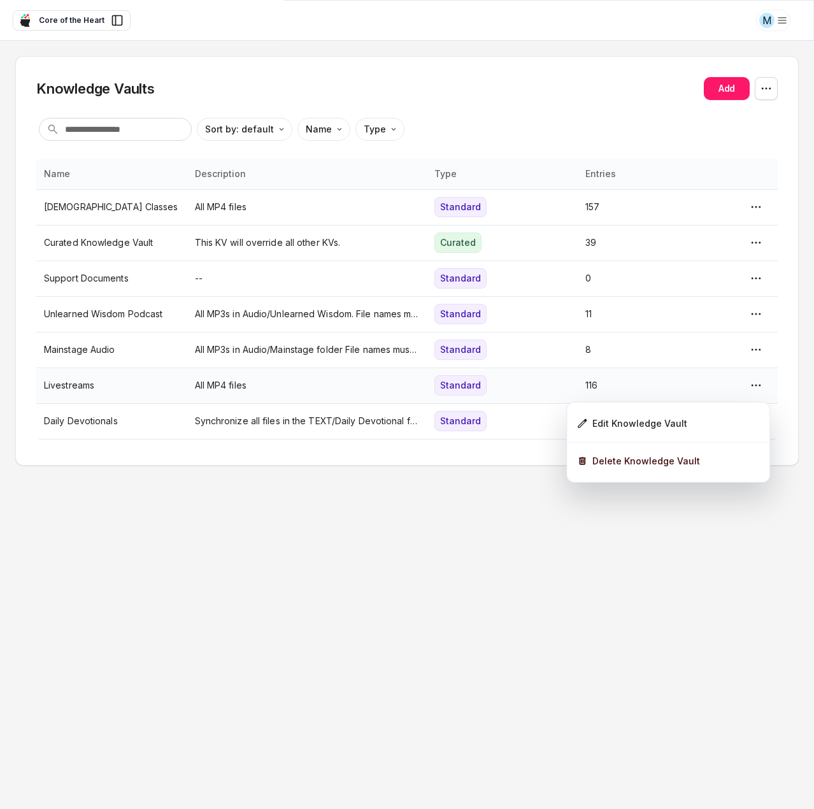
click at [756, 381] on html "M Core of the Heart Ask EasyMate anything App Overview AI Content Agents 2 Know…" at bounding box center [407, 404] width 814 height 809
click at [670, 414] on div "Edit Knowledge Vault" at bounding box center [668, 423] width 192 height 27
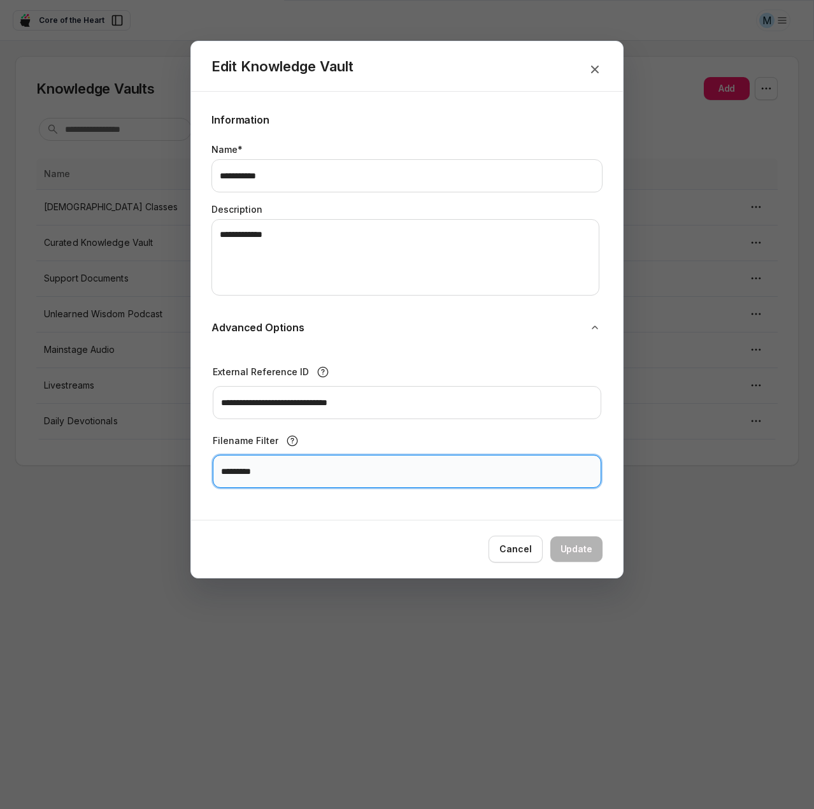
click at [299, 472] on input "*********" at bounding box center [407, 471] width 389 height 33
paste input "******"
type input "**********"
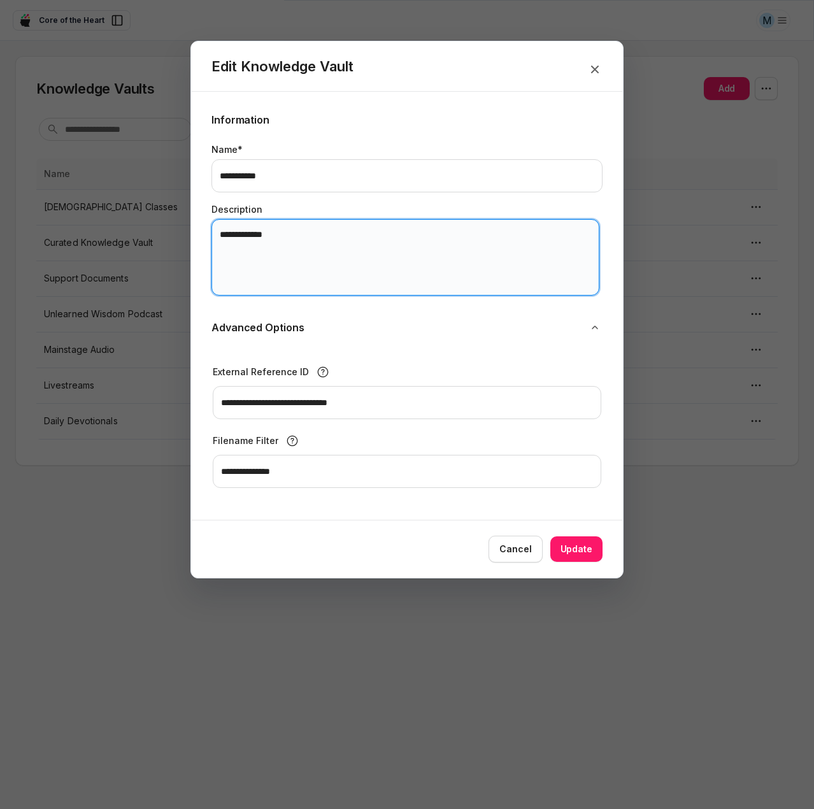
click at [278, 243] on textarea "**********" at bounding box center [406, 257] width 388 height 76
click at [408, 240] on textarea "**********" at bounding box center [406, 257] width 388 height 76
click at [386, 234] on textarea "**********" at bounding box center [406, 257] width 388 height 76
click at [385, 234] on textarea "**********" at bounding box center [406, 257] width 388 height 76
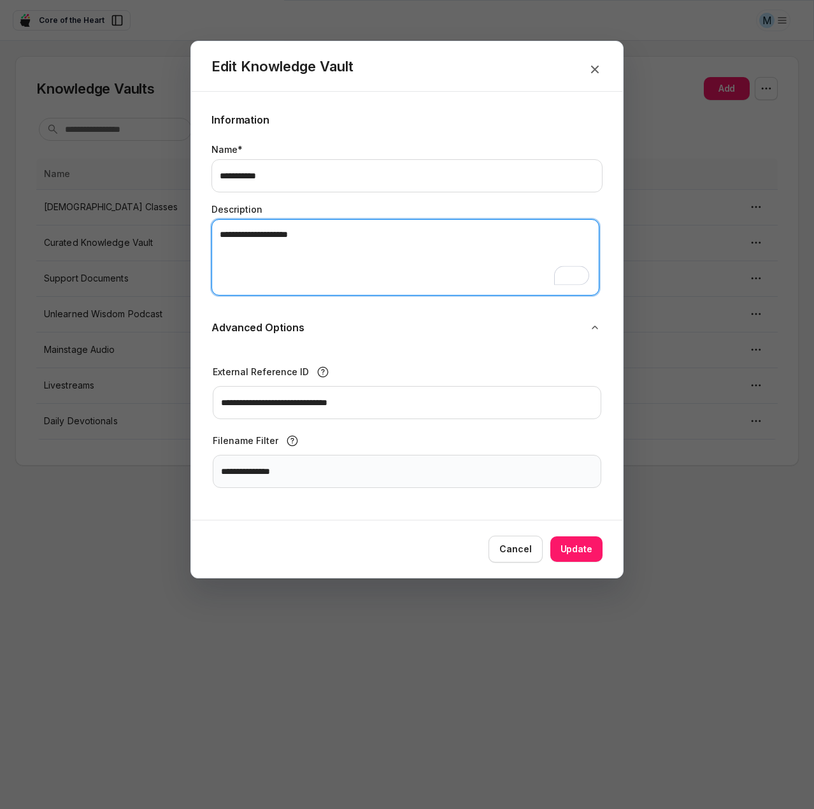
type textarea "**********"
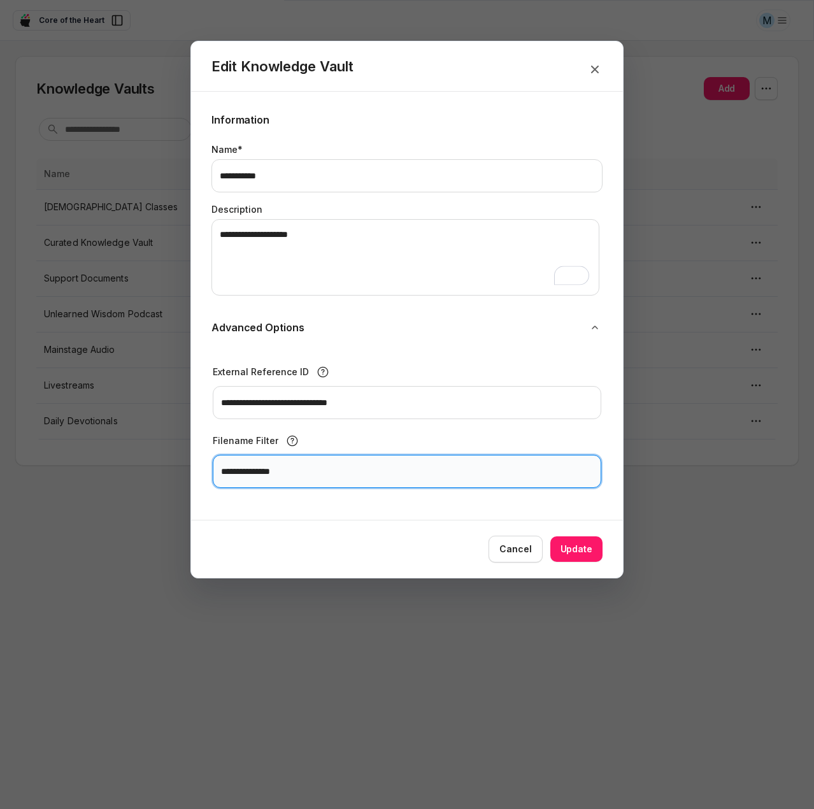
click at [315, 469] on input "**********" at bounding box center [407, 471] width 389 height 33
click at [315, 468] on input "**********" at bounding box center [407, 471] width 389 height 33
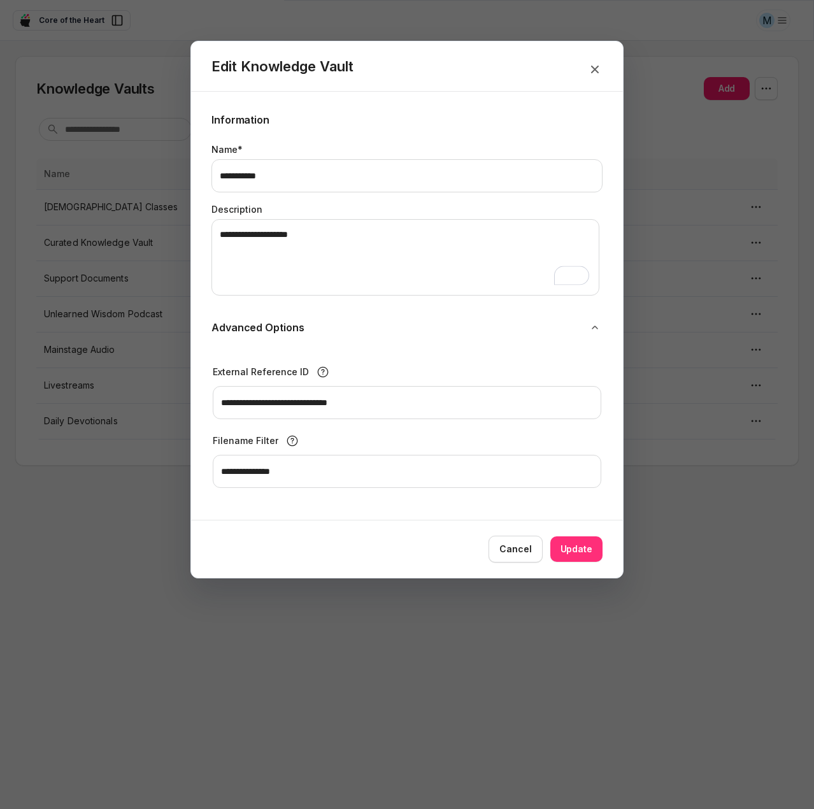
click at [580, 552] on button "Update" at bounding box center [577, 549] width 52 height 25
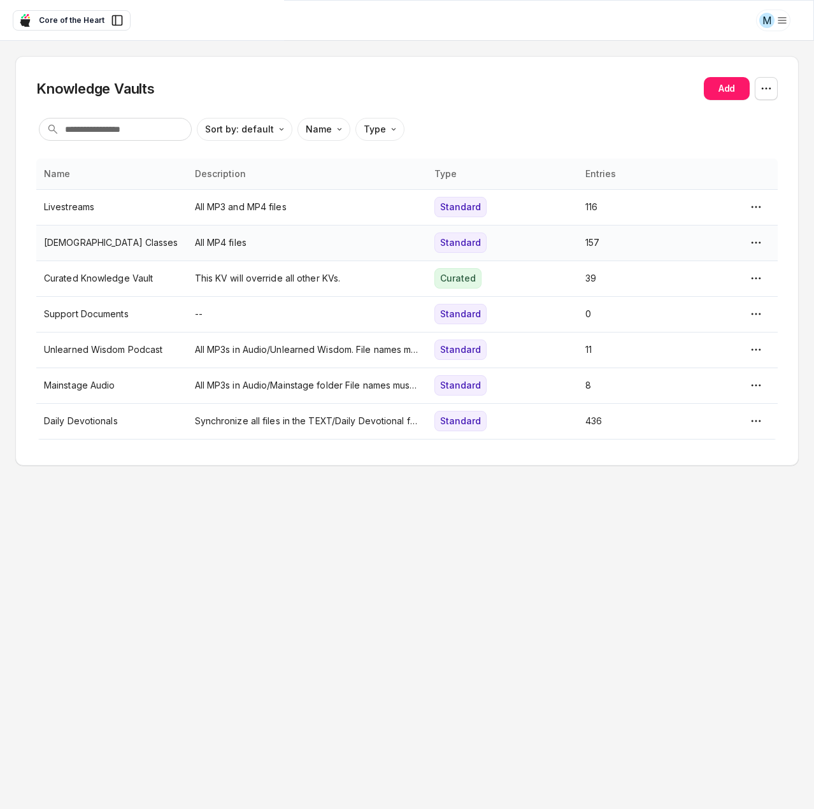
type textarea "*"
click at [754, 245] on html "M Core of the Heart Ask EasyMate anything App Overview AI Content Agents 2 Know…" at bounding box center [407, 404] width 814 height 809
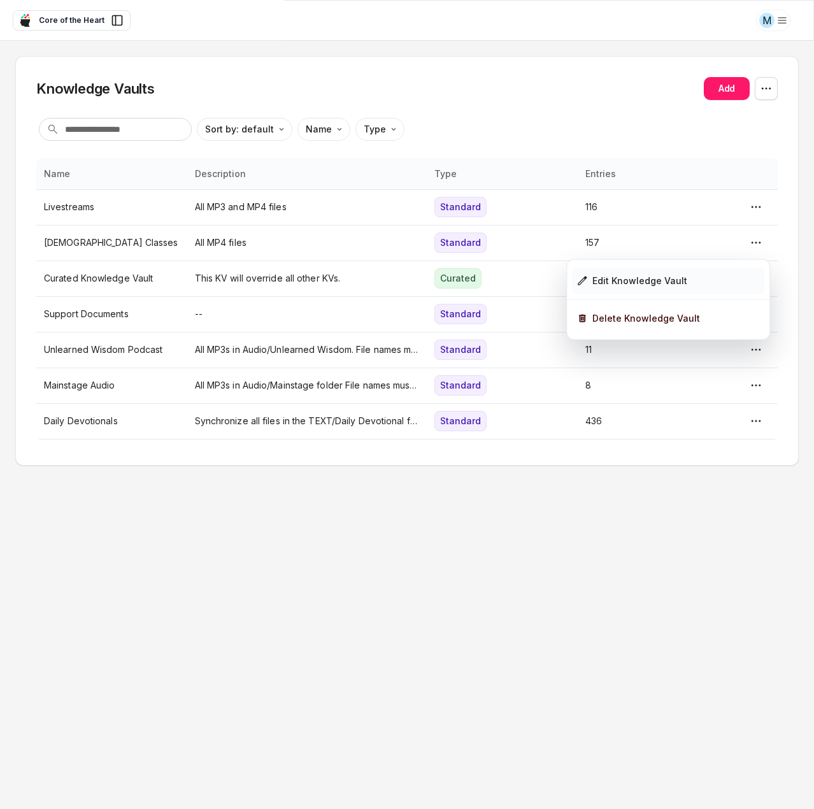
click at [670, 276] on div "Edit Knowledge Vault" at bounding box center [640, 281] width 95 height 14
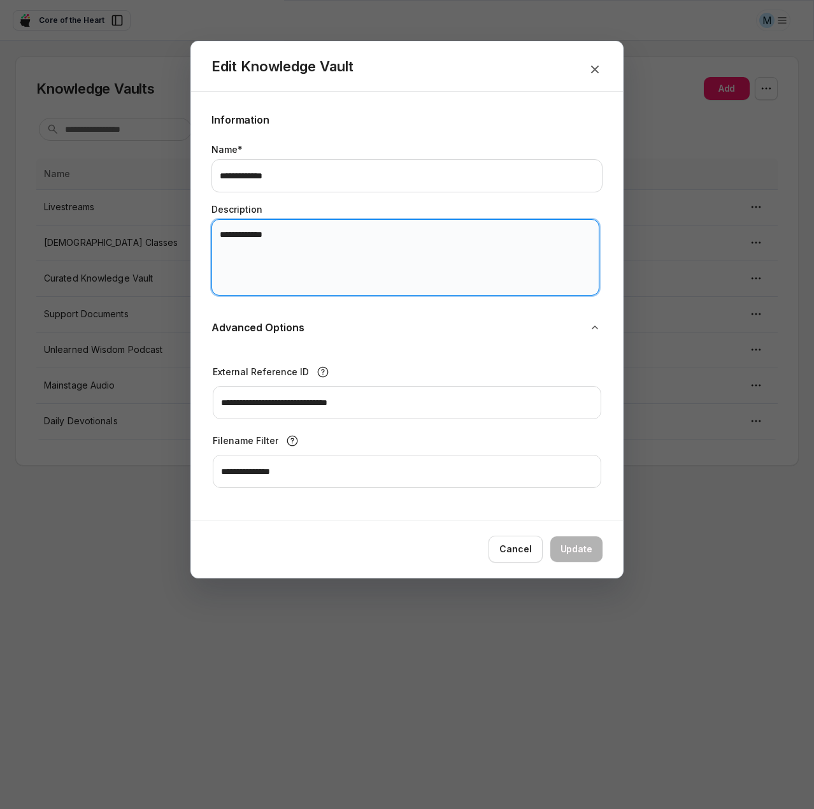
click at [287, 231] on textarea "**********" at bounding box center [406, 257] width 388 height 76
type textarea "**********"
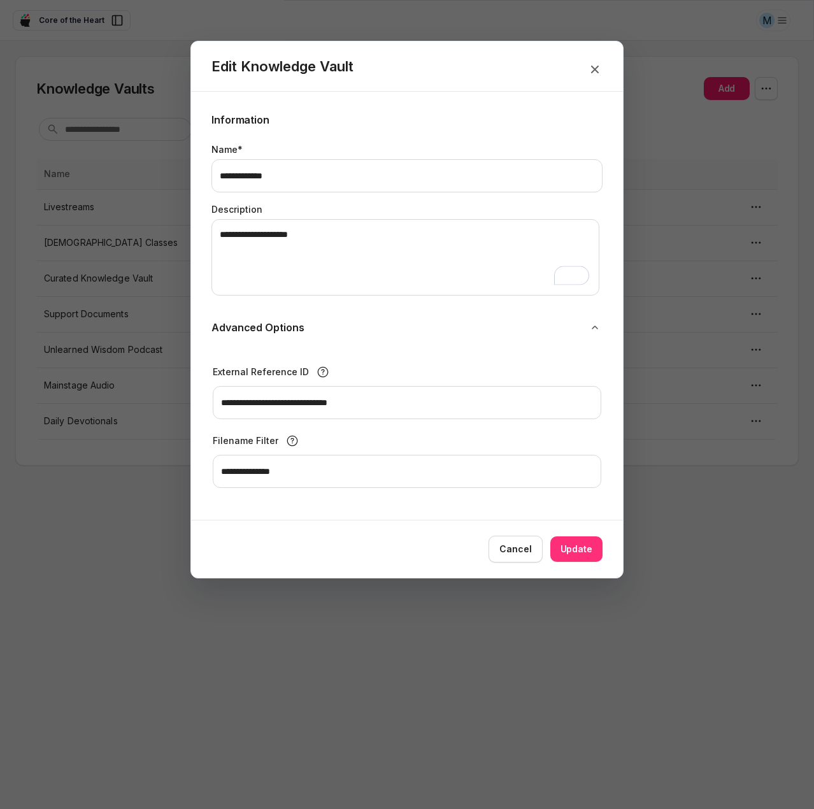
click at [590, 542] on button "Update" at bounding box center [577, 549] width 52 height 25
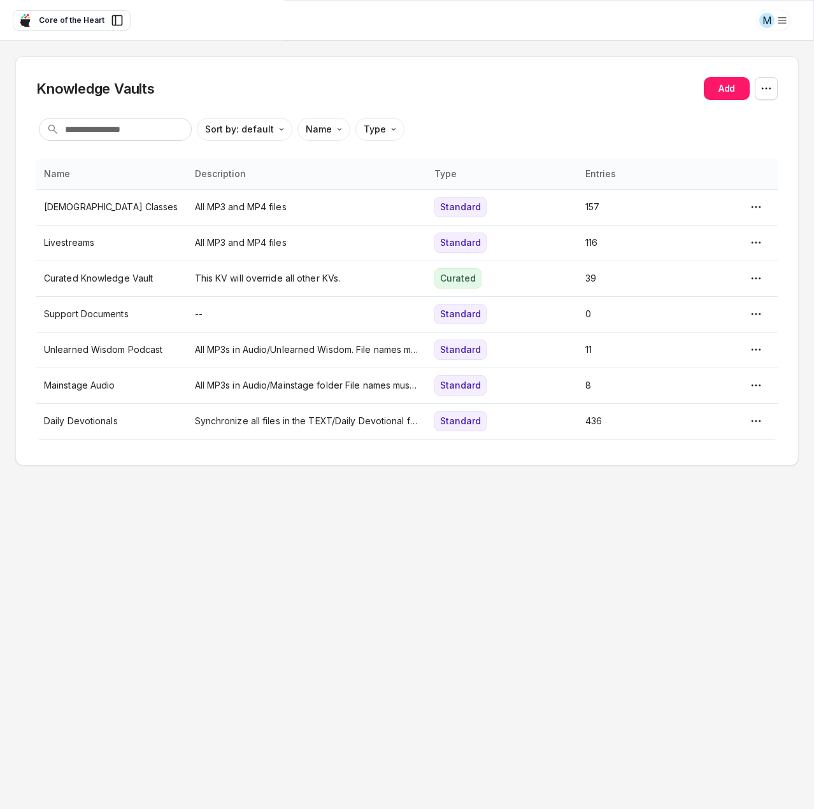
type textarea "*"
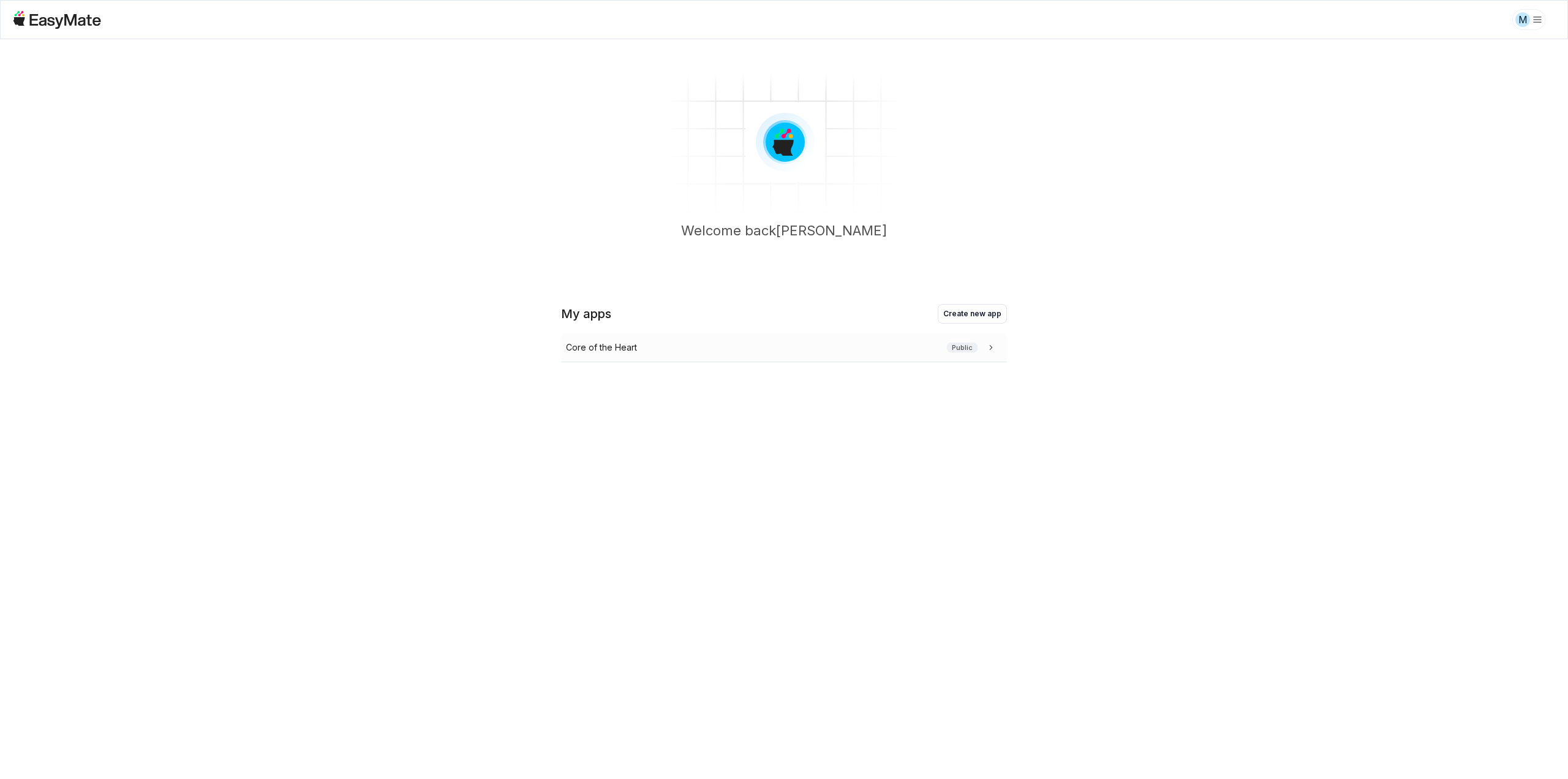
click at [987, 350] on icon at bounding box center [991, 347] width 12 height 13
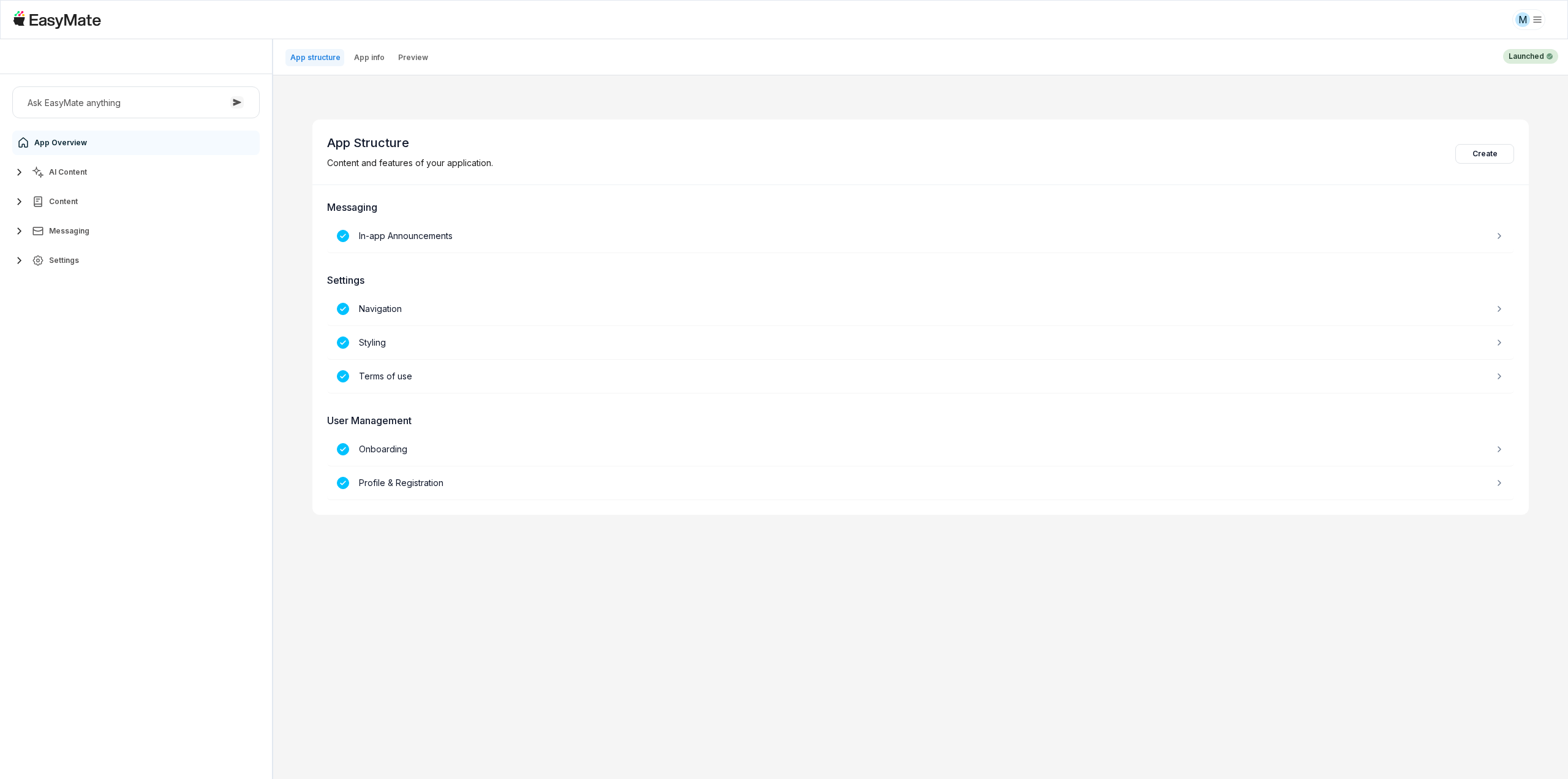
click at [50, 163] on button "AI Content" at bounding box center [136, 171] width 247 height 24
click at [76, 207] on link "Agents 2" at bounding box center [143, 201] width 229 height 24
type textarea "*"
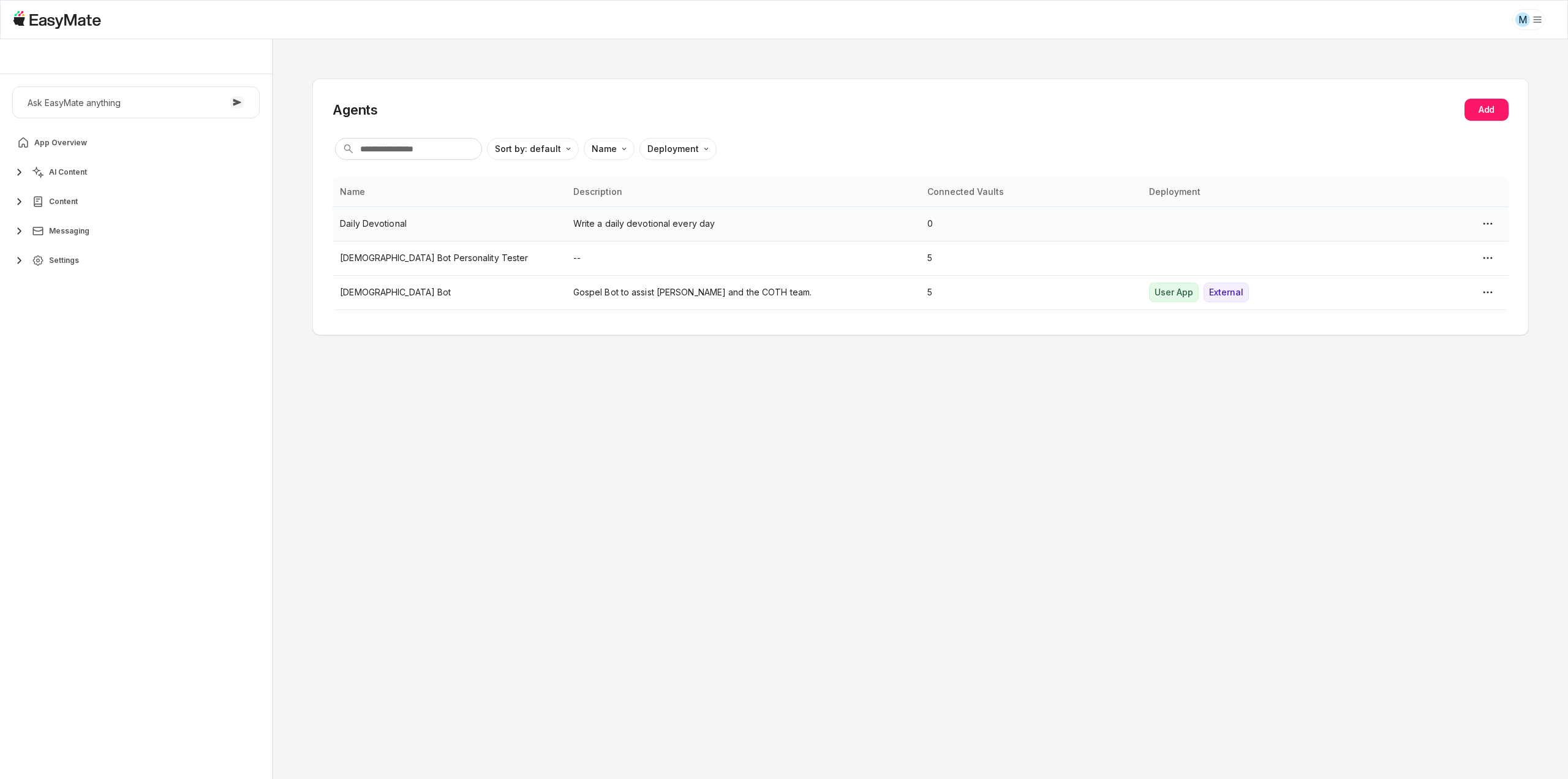
click at [416, 227] on p "Daily Devotional" at bounding box center [449, 224] width 218 height 13
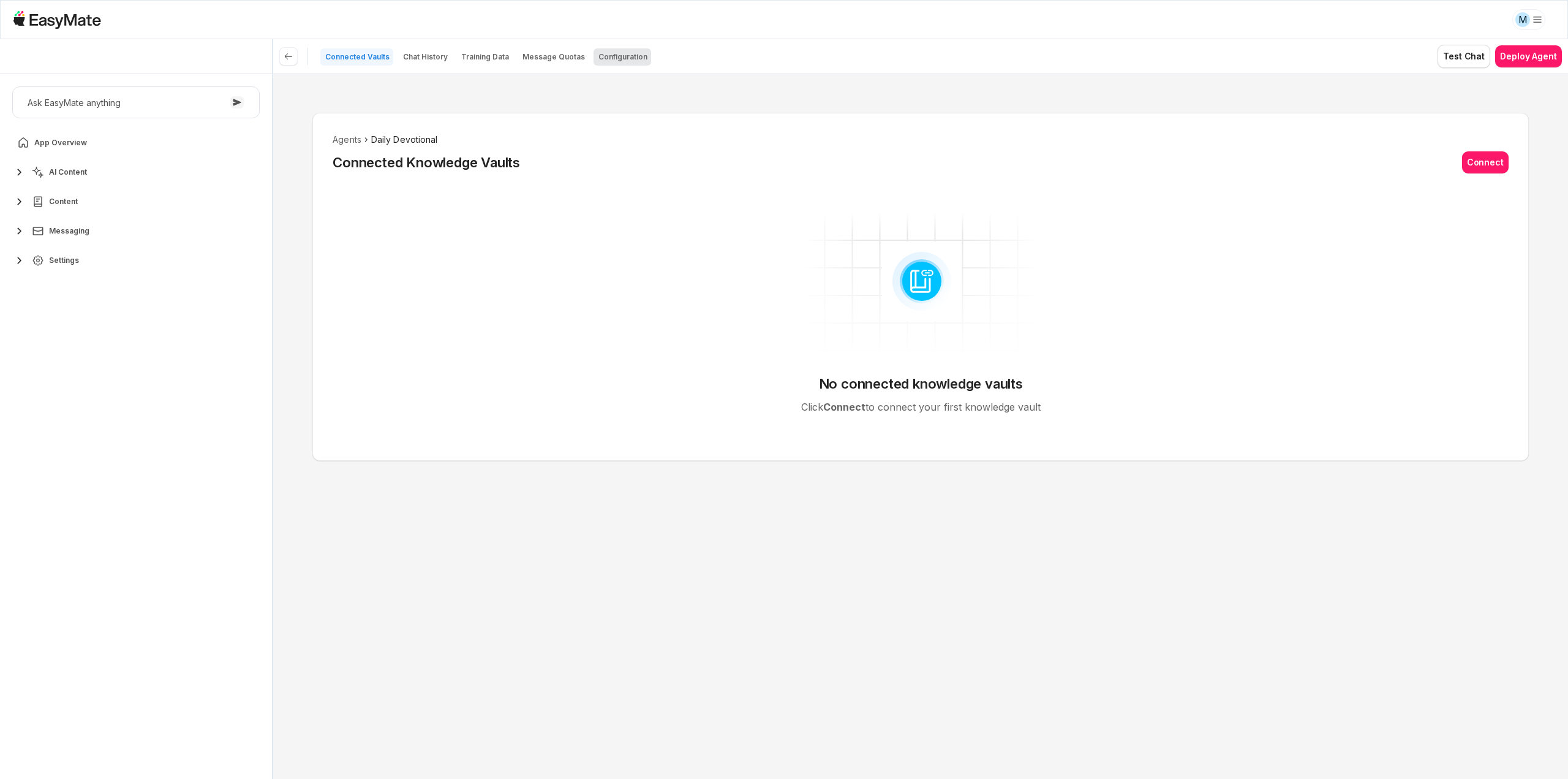
click at [602, 53] on p "Configuration" at bounding box center [623, 57] width 49 height 10
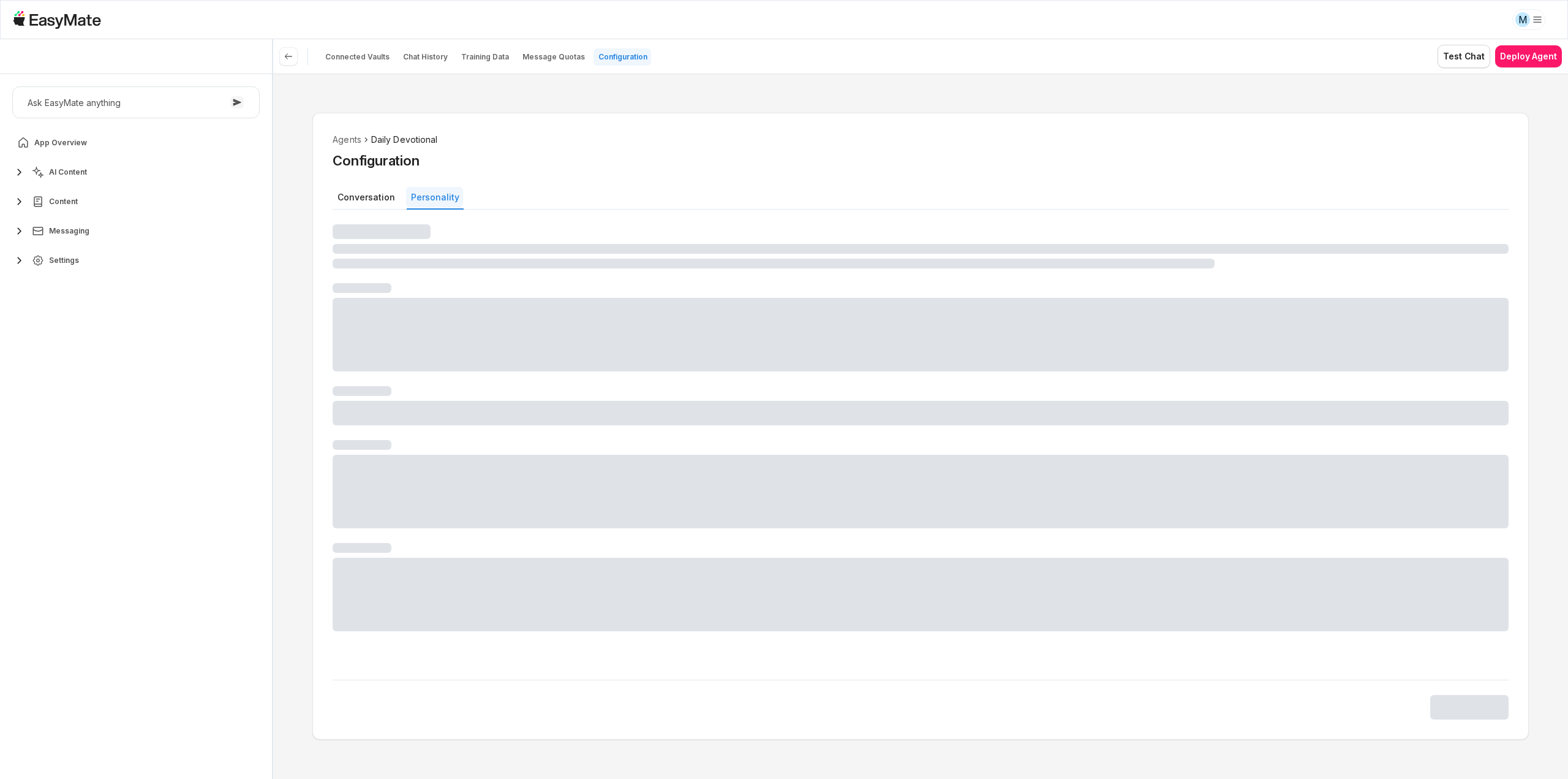
click at [447, 200] on button "Personality" at bounding box center [434, 196] width 57 height 20
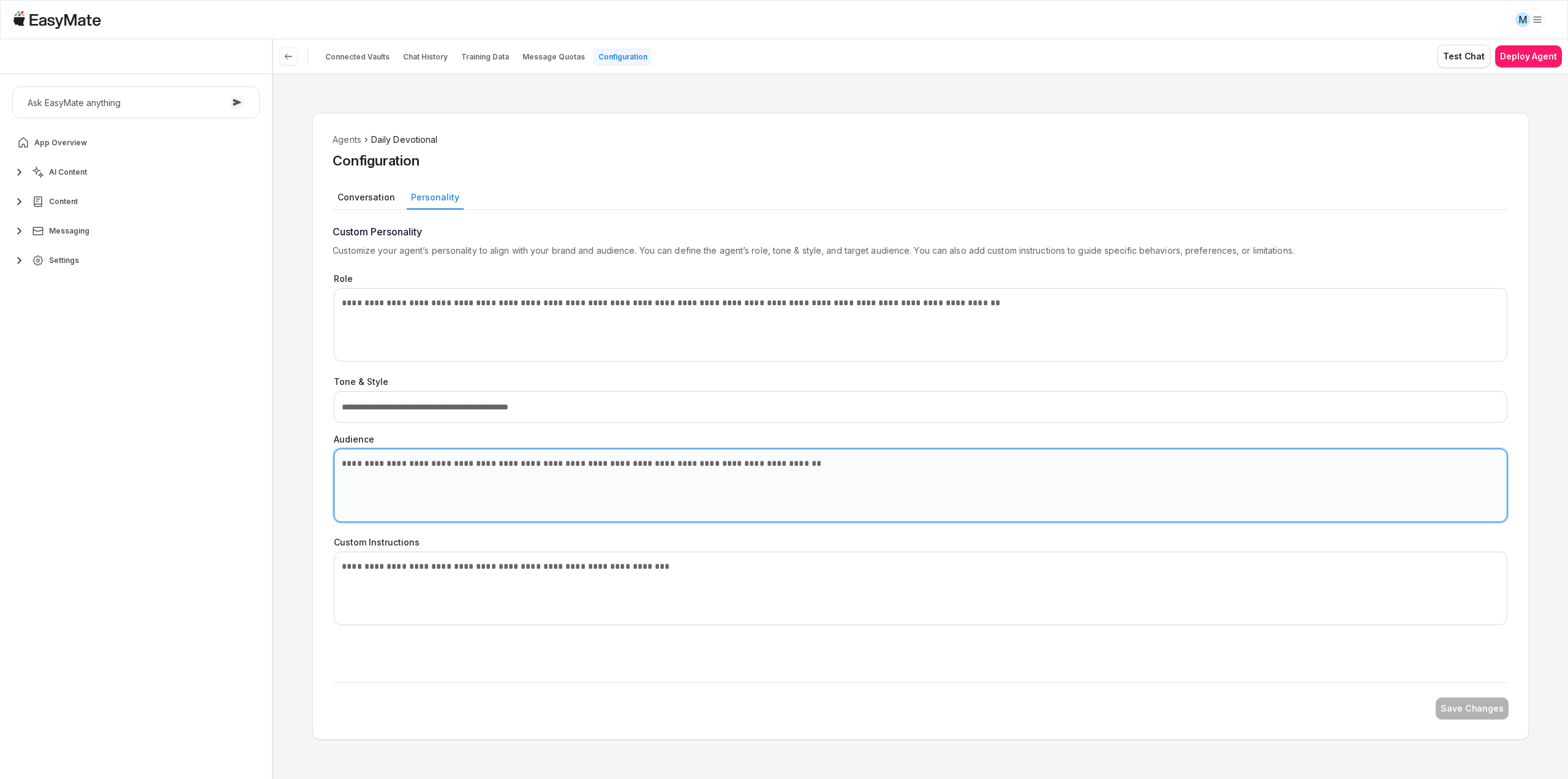
click at [452, 476] on textarea "Audience" at bounding box center [920, 485] width 1174 height 73
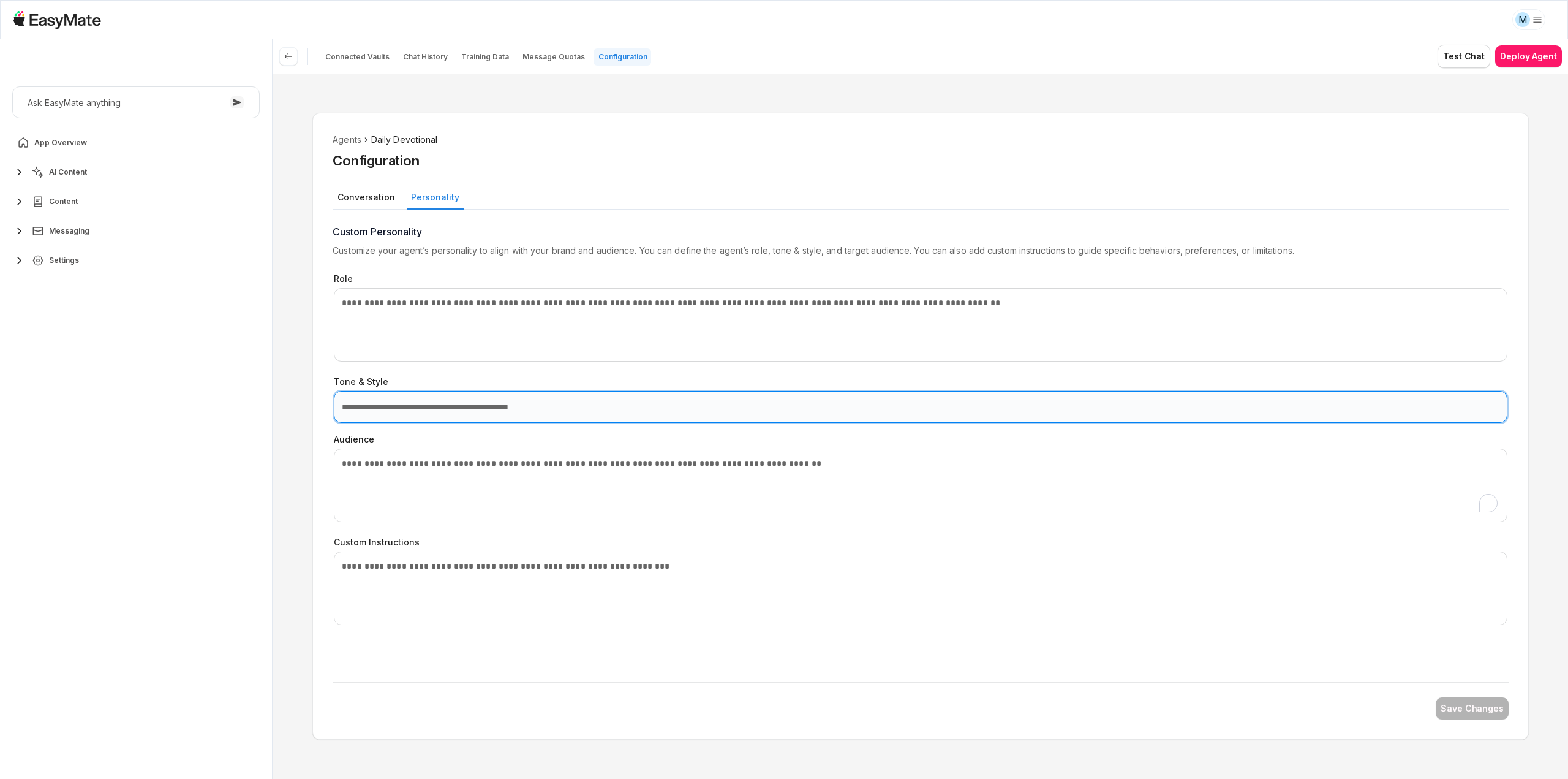
click at [453, 414] on input "Tone & Style" at bounding box center [920, 407] width 1174 height 32
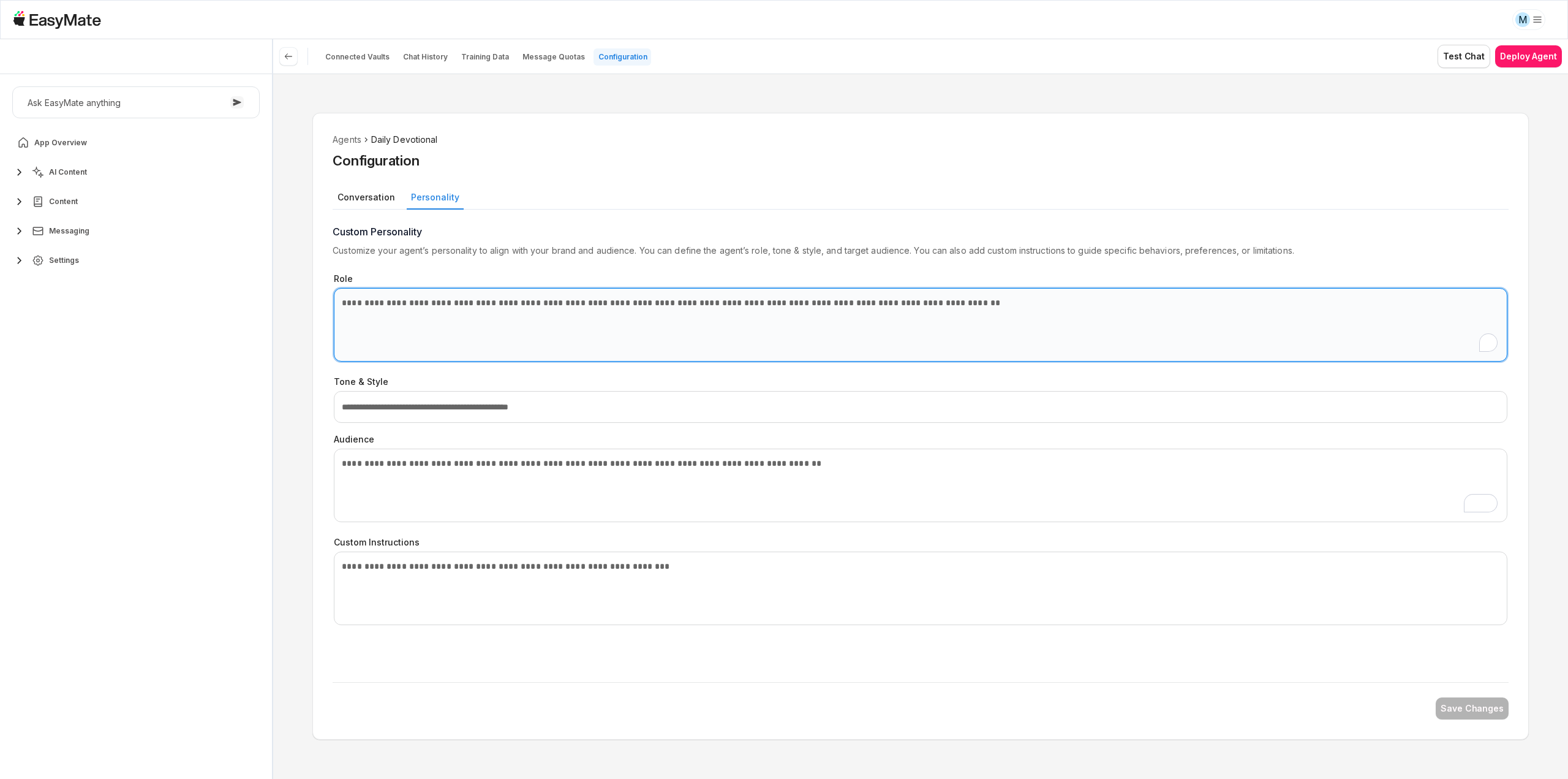
click at [446, 325] on textarea "Role" at bounding box center [920, 324] width 1174 height 73
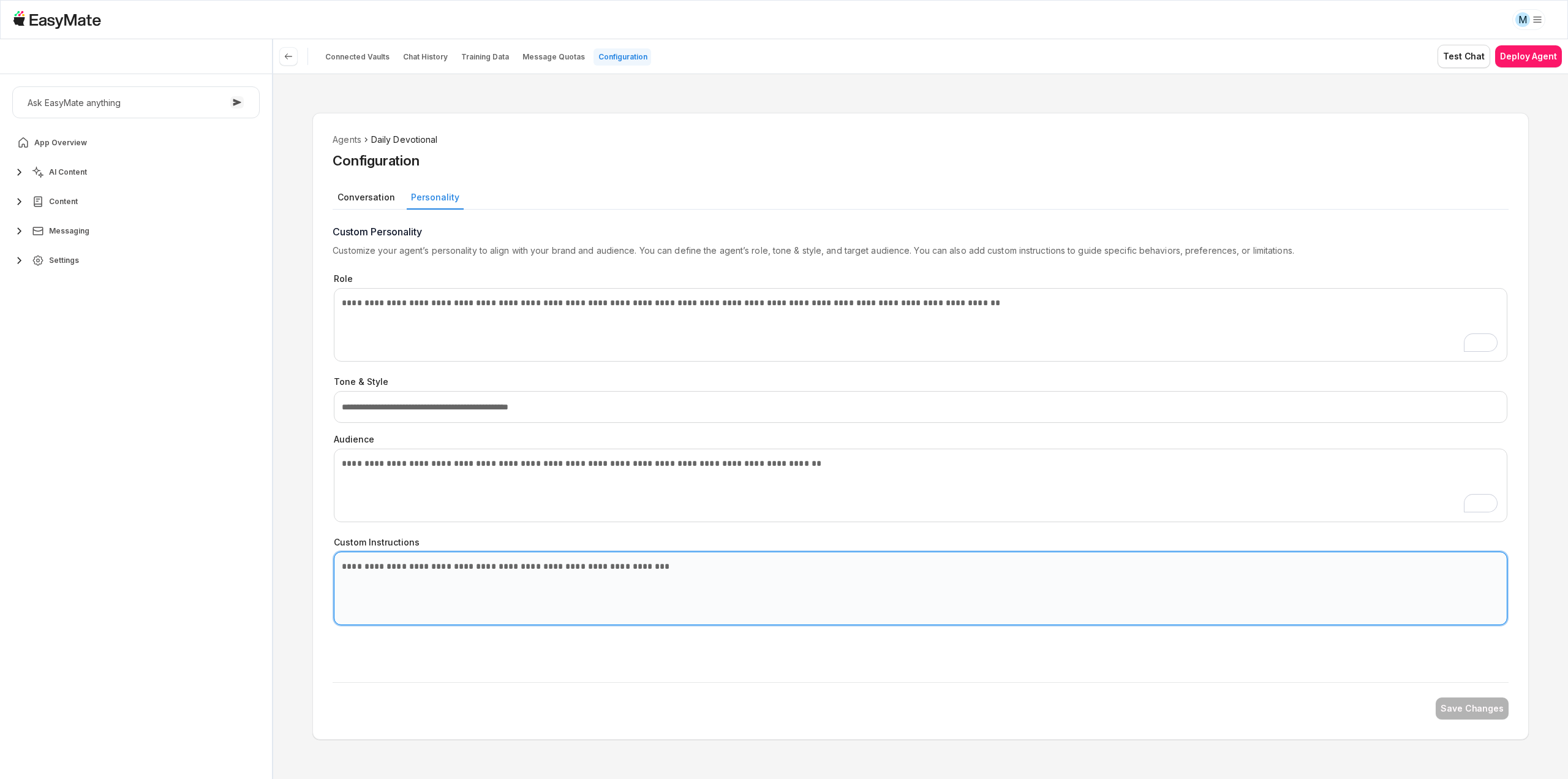
click at [469, 573] on textarea "Custom Instructions" at bounding box center [920, 588] width 1174 height 73
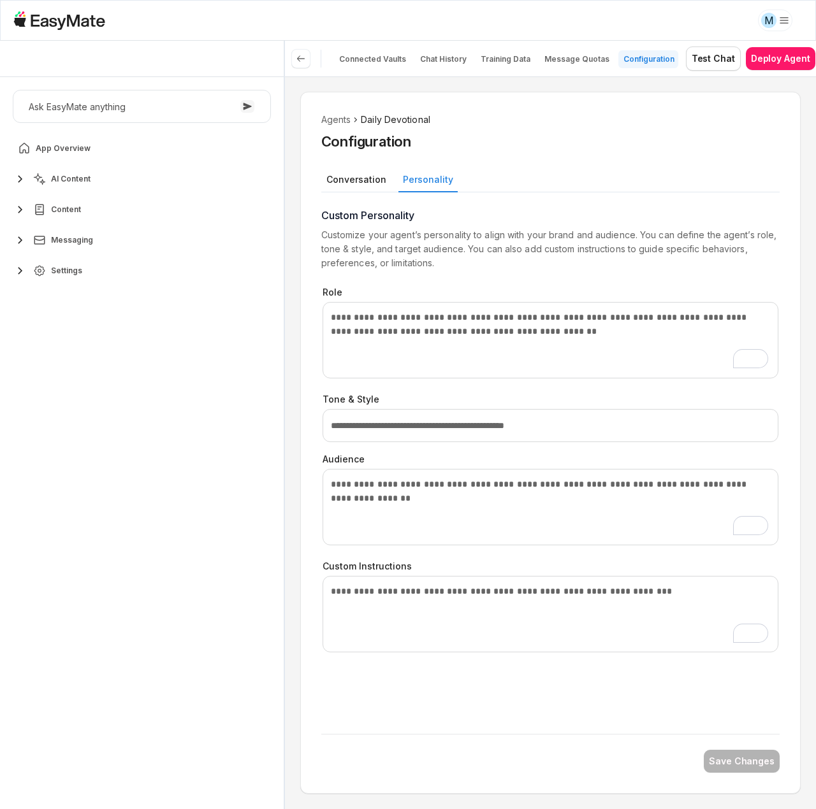
click at [465, 92] on div "Agents Daily Devotional Configuration Conversation Personality Custom Personali…" at bounding box center [550, 443] width 500 height 702
click at [73, 179] on span "AI Content" at bounding box center [71, 179] width 40 height 10
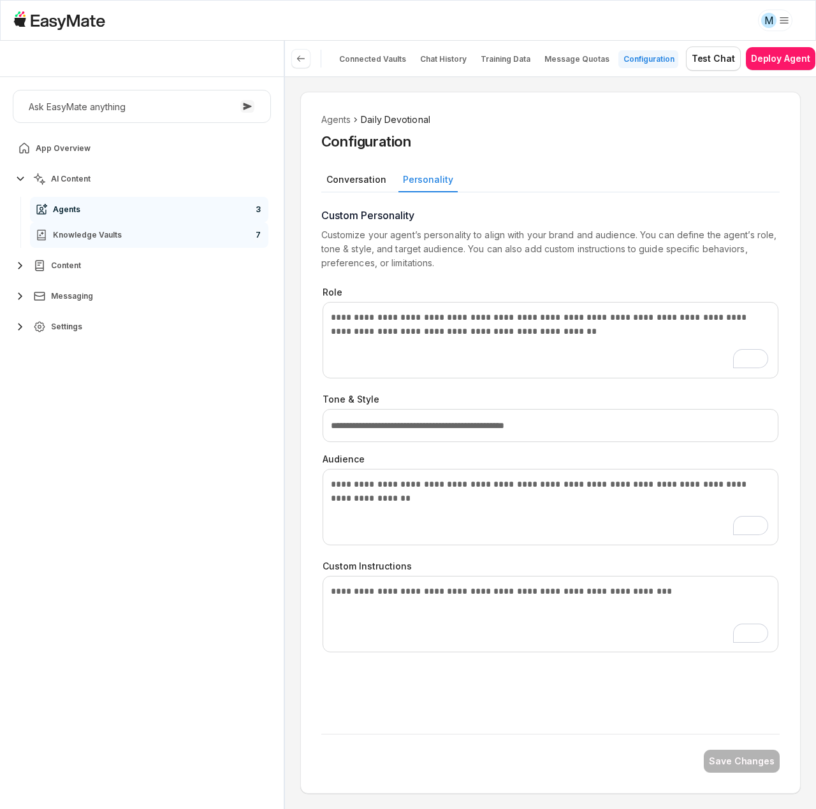
click at [84, 233] on span "Knowledge Vaults" at bounding box center [87, 235] width 69 height 10
type textarea "*"
